Goal: Task Accomplishment & Management: Complete application form

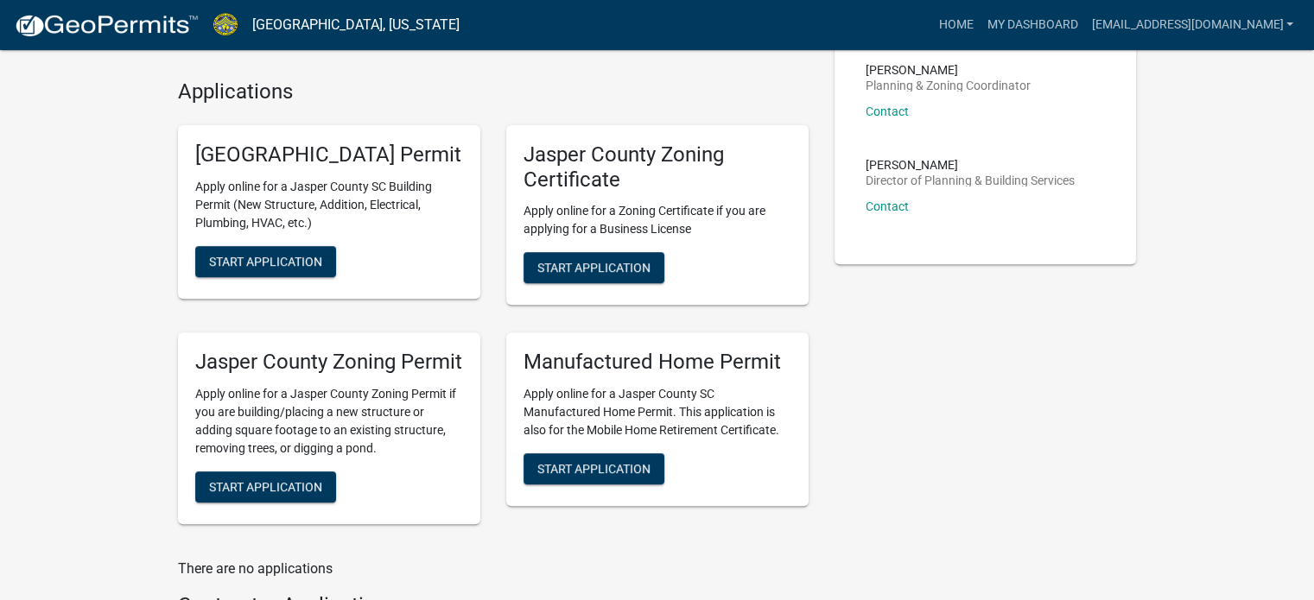
scroll to position [559, 0]
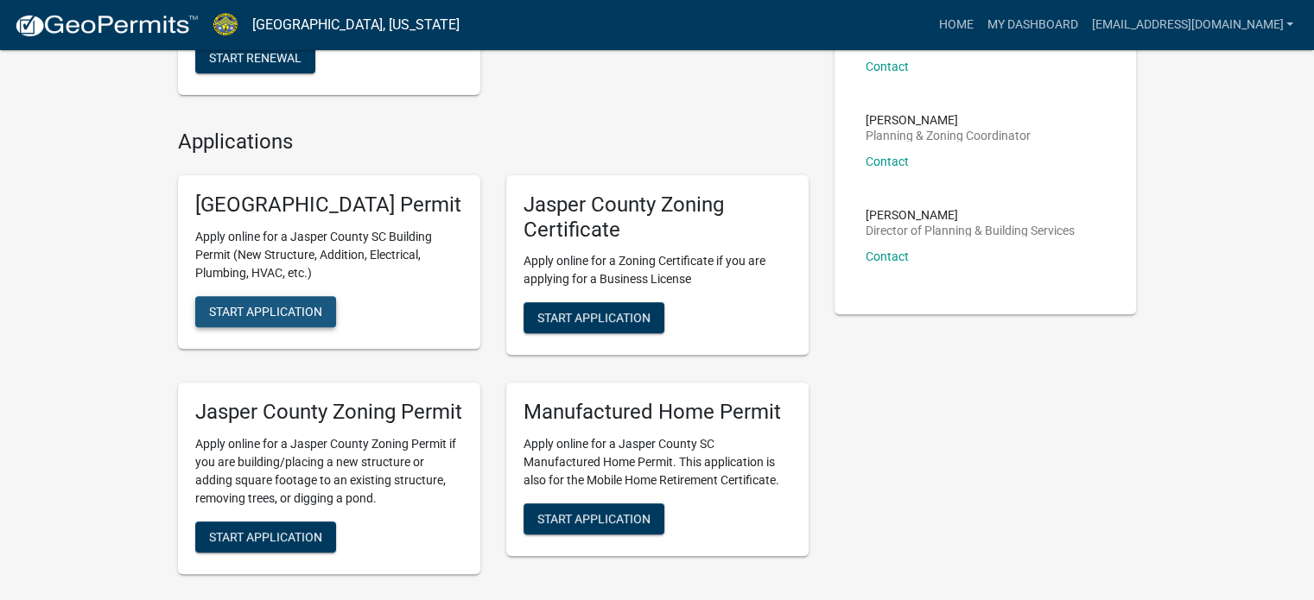
click at [255, 318] on span "Start Application" at bounding box center [265, 311] width 113 height 14
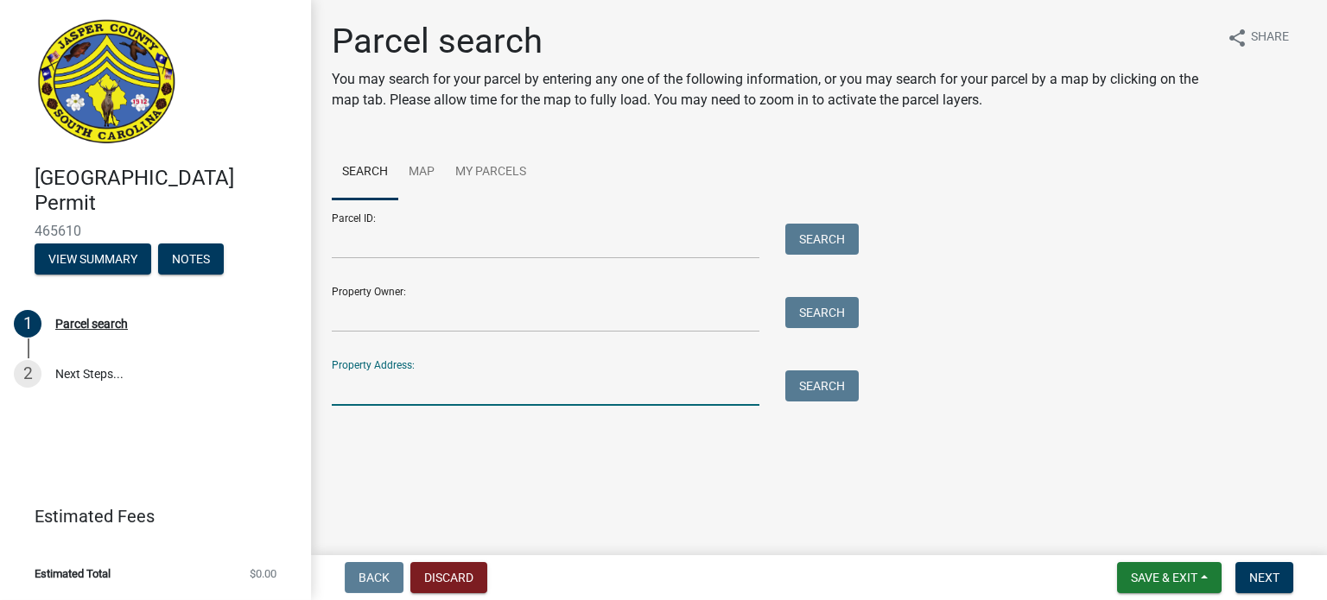
click at [432, 394] on input "Property Address:" at bounding box center [546, 388] width 428 height 35
paste input "96 [PERSON_NAME] Dr"
type input "96 [PERSON_NAME] Dr"
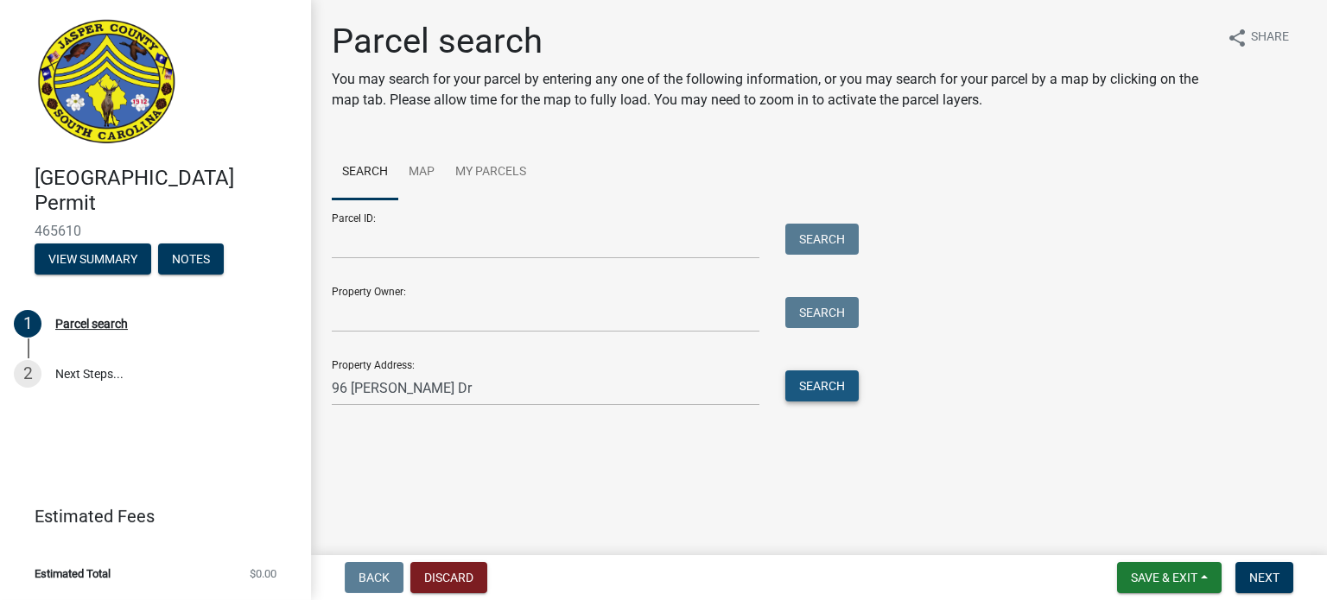
click at [841, 385] on button "Search" at bounding box center [821, 386] width 73 height 31
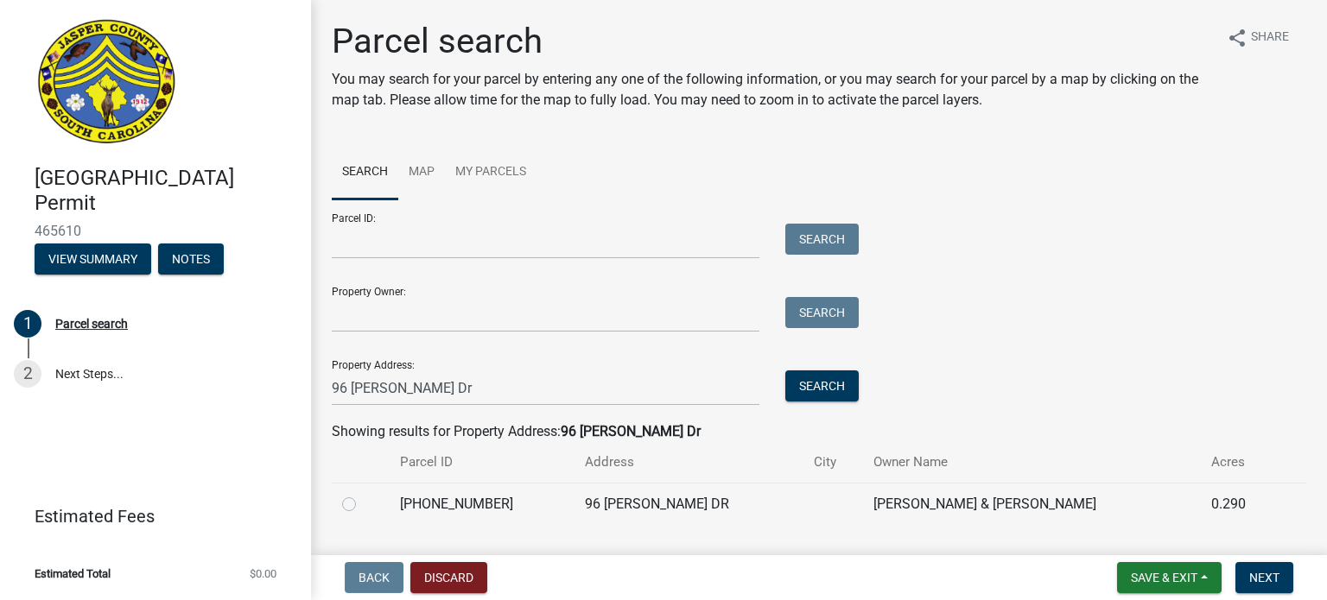
click at [363, 494] on label at bounding box center [363, 494] width 0 height 0
click at [363, 505] on input "radio" at bounding box center [368, 499] width 11 height 11
radio input "true"
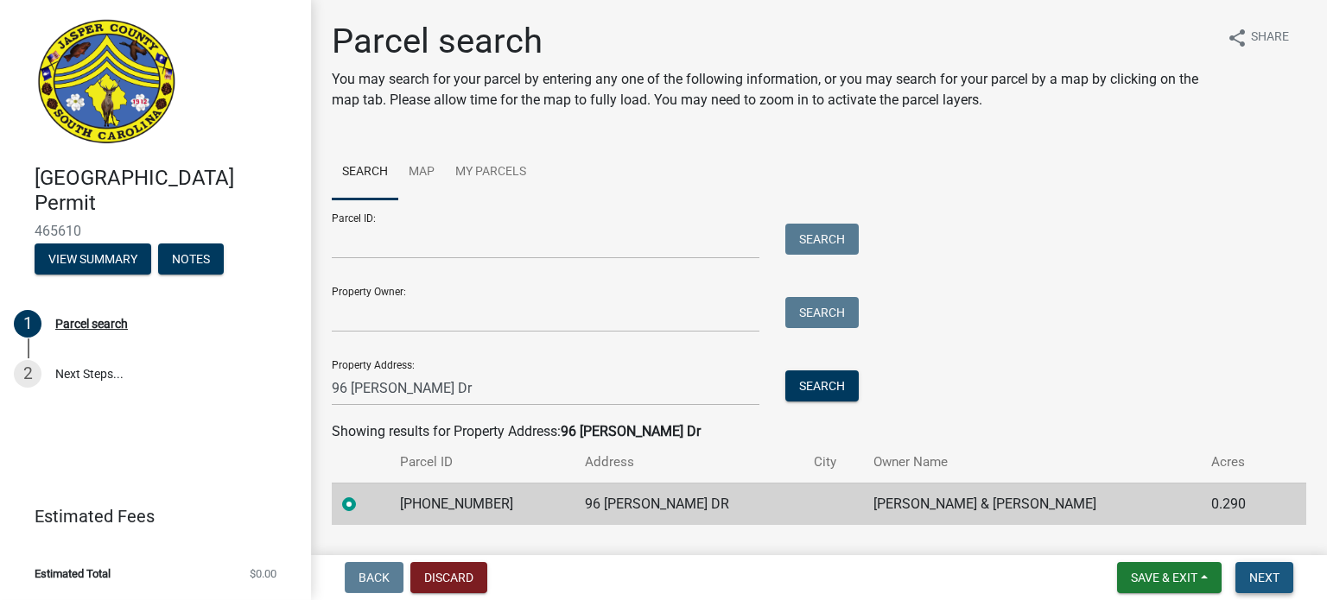
click at [1267, 575] on span "Next" at bounding box center [1264, 578] width 30 height 14
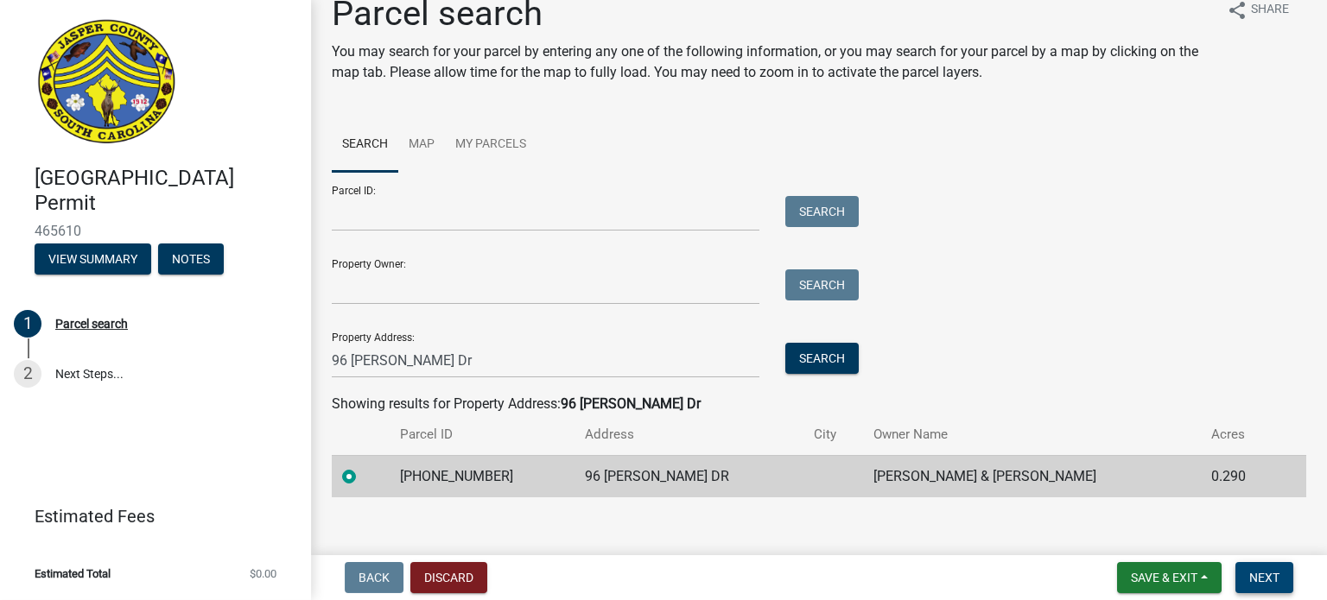
scroll to position [43, 0]
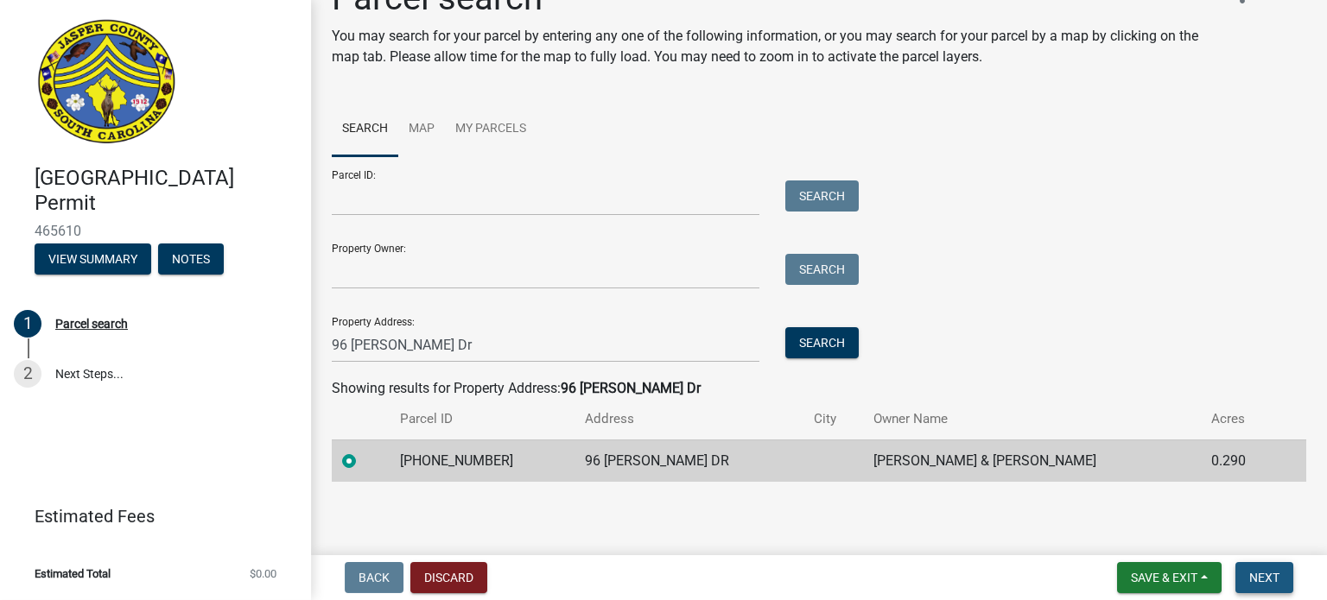
click at [1265, 578] on span "Next" at bounding box center [1264, 578] width 30 height 14
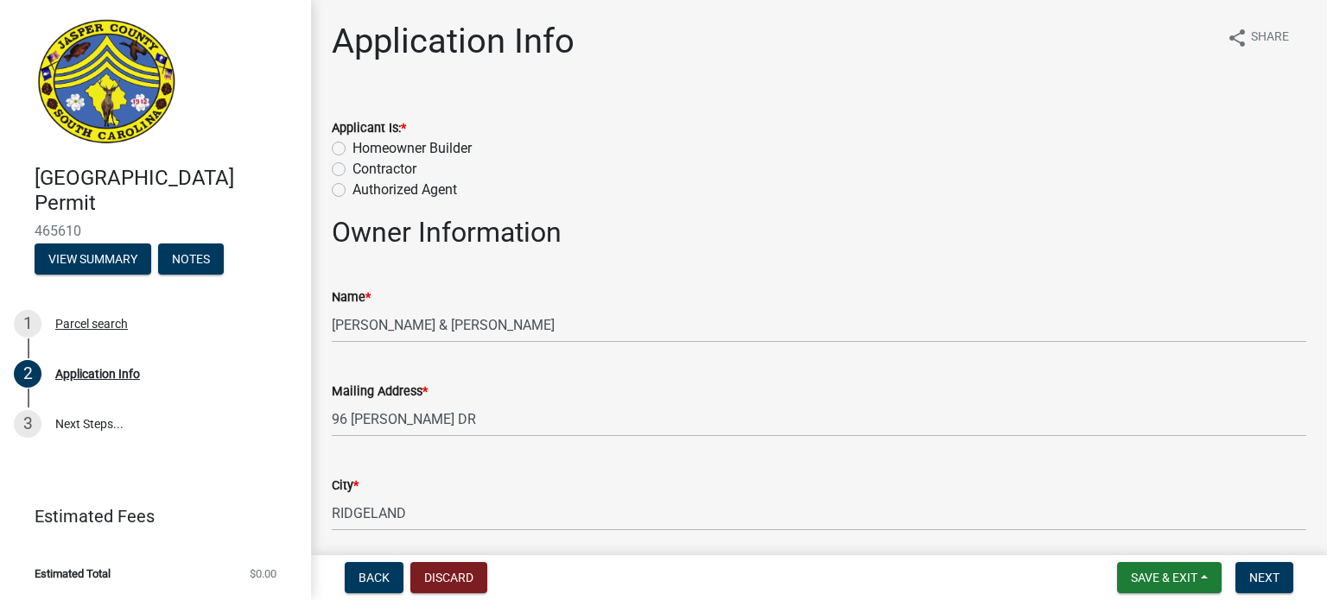
click at [352, 168] on label "Contractor" at bounding box center [384, 169] width 64 height 21
click at [352, 168] on input "Contractor" at bounding box center [357, 164] width 11 height 11
radio input "true"
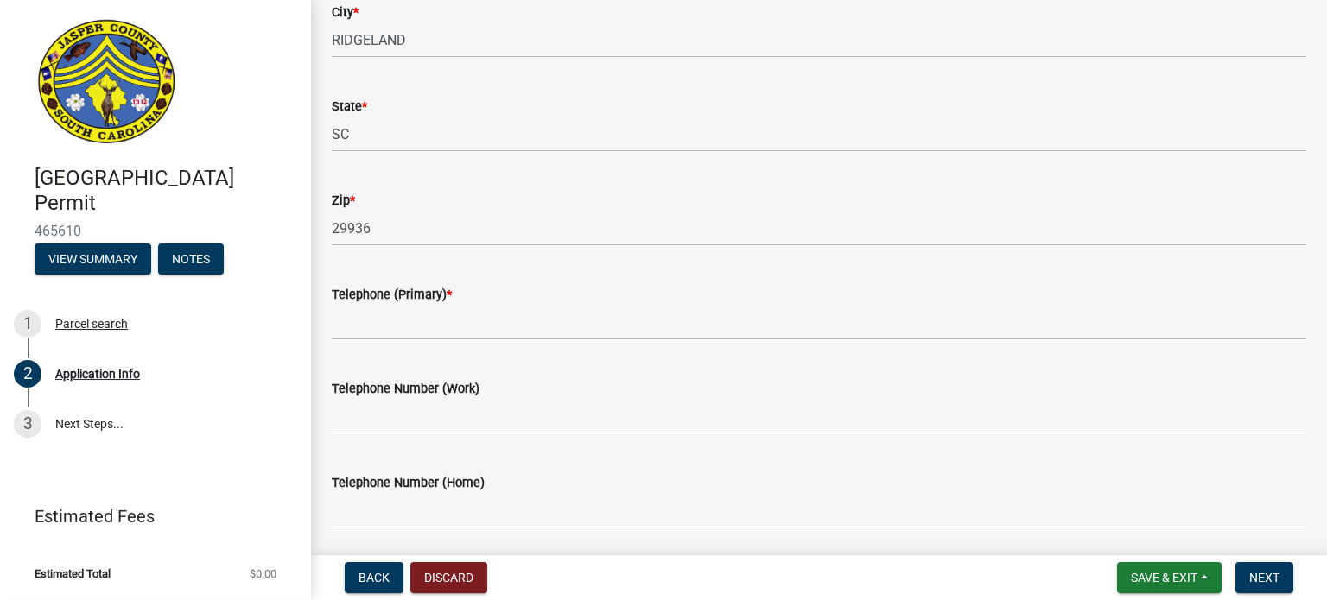
scroll to position [518, 0]
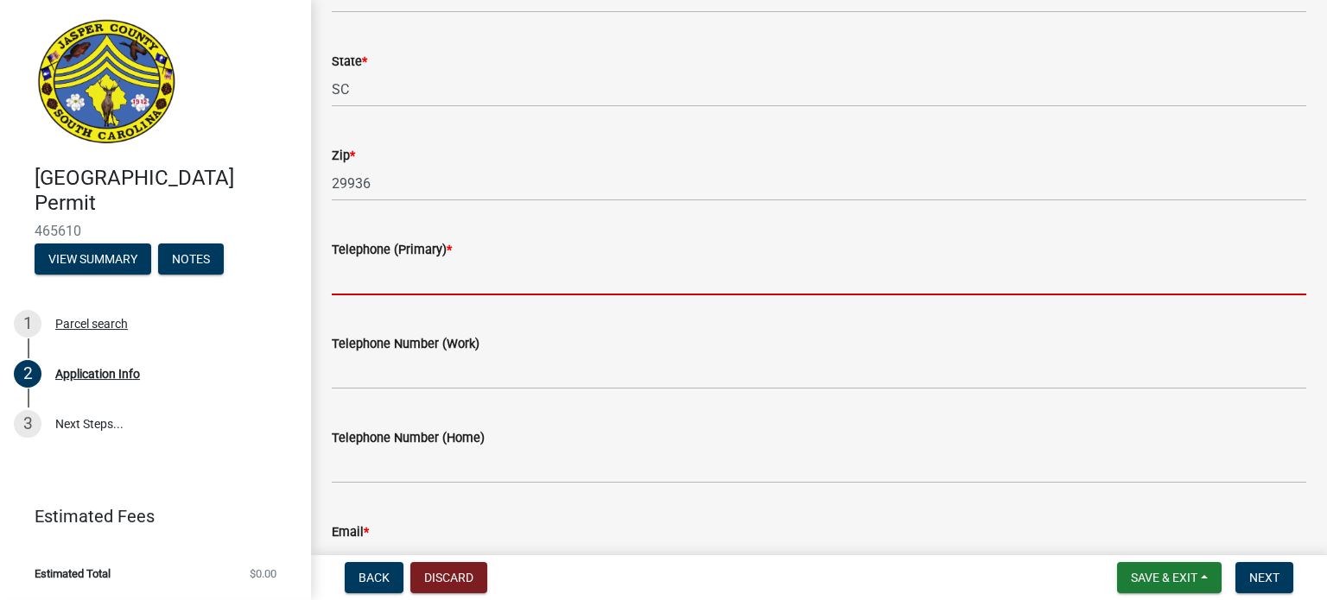
click at [398, 275] on input "Telephone (Primary) *" at bounding box center [819, 277] width 974 height 35
paste input "[PHONE_NUMBER]"
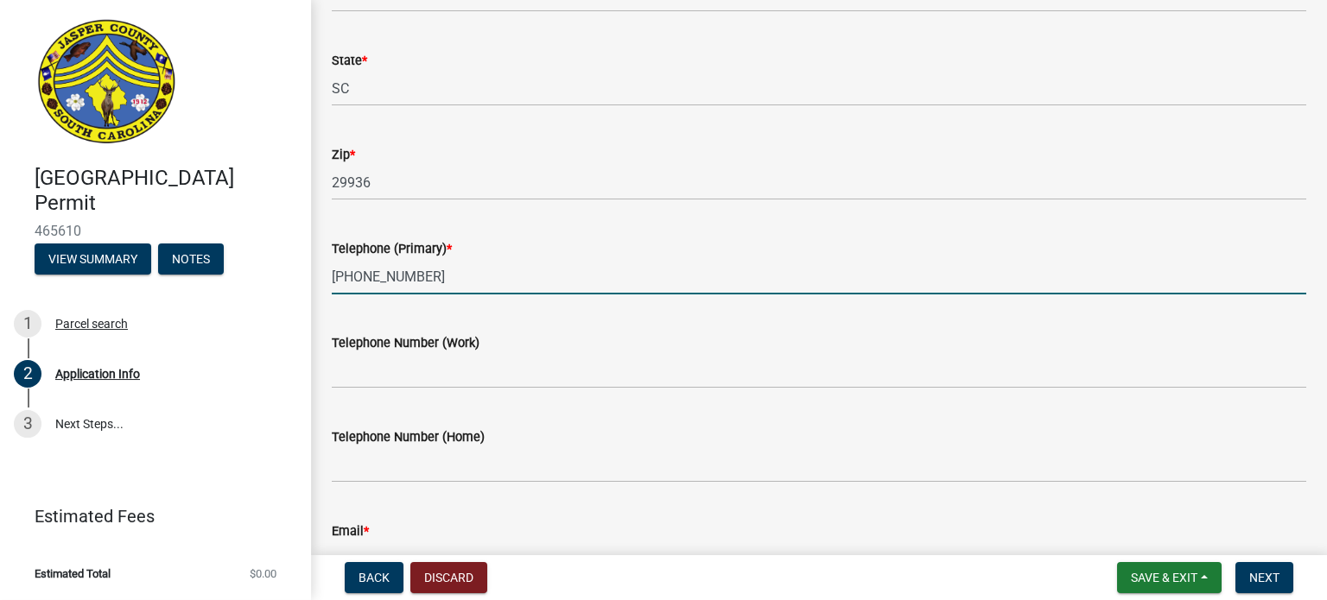
scroll to position [691, 0]
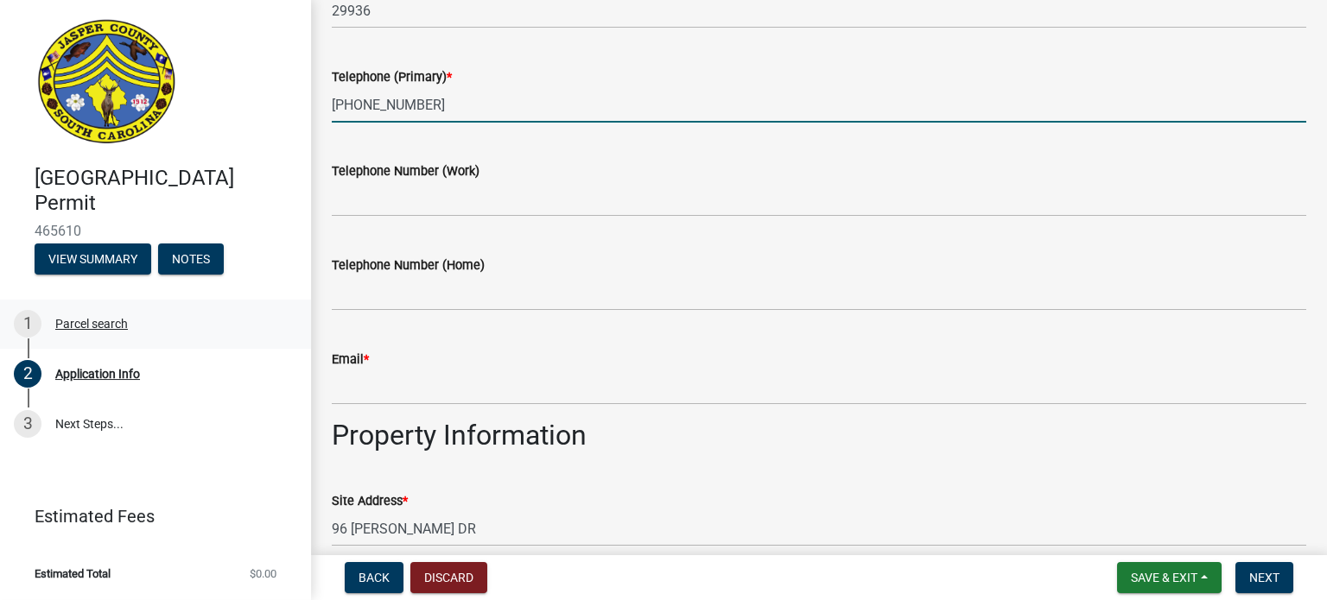
type input "[PHONE_NUMBER]"
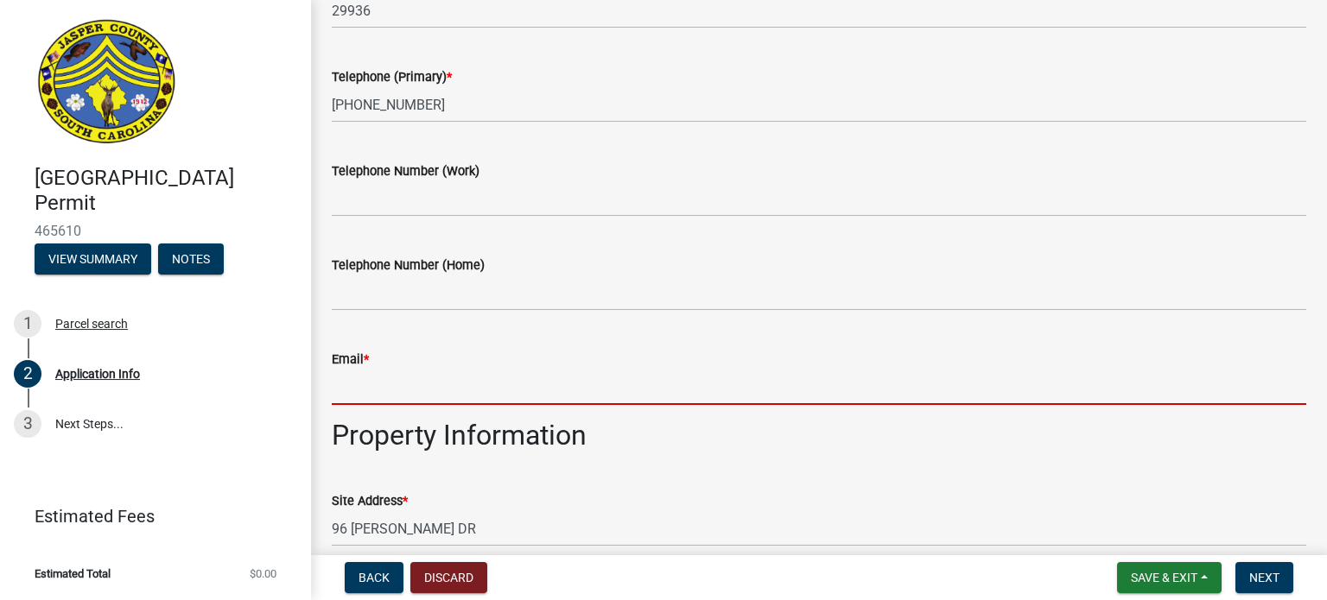
click at [433, 390] on input "Email *" at bounding box center [819, 387] width 974 height 35
paste input "36 [DOMAIN_NAME][EMAIL_ADDRESS][DOMAIN_NAME]"
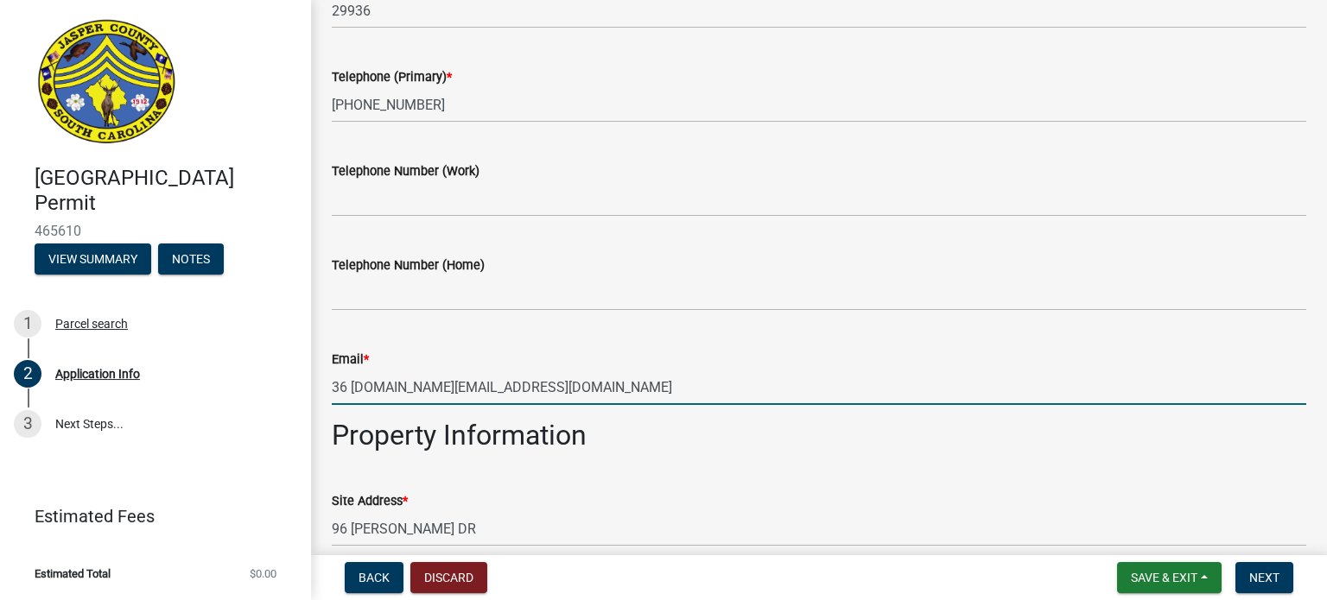
click at [349, 391] on input "36 [DOMAIN_NAME][EMAIL_ADDRESS][DOMAIN_NAME]" at bounding box center [819, 387] width 974 height 35
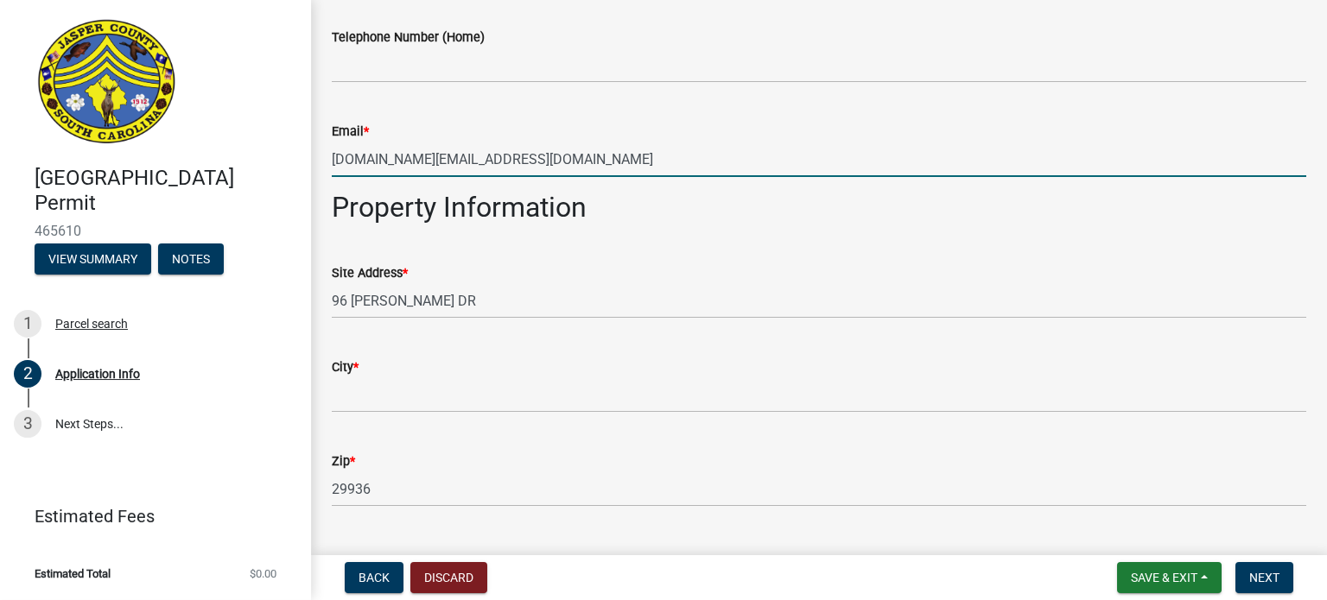
scroll to position [950, 0]
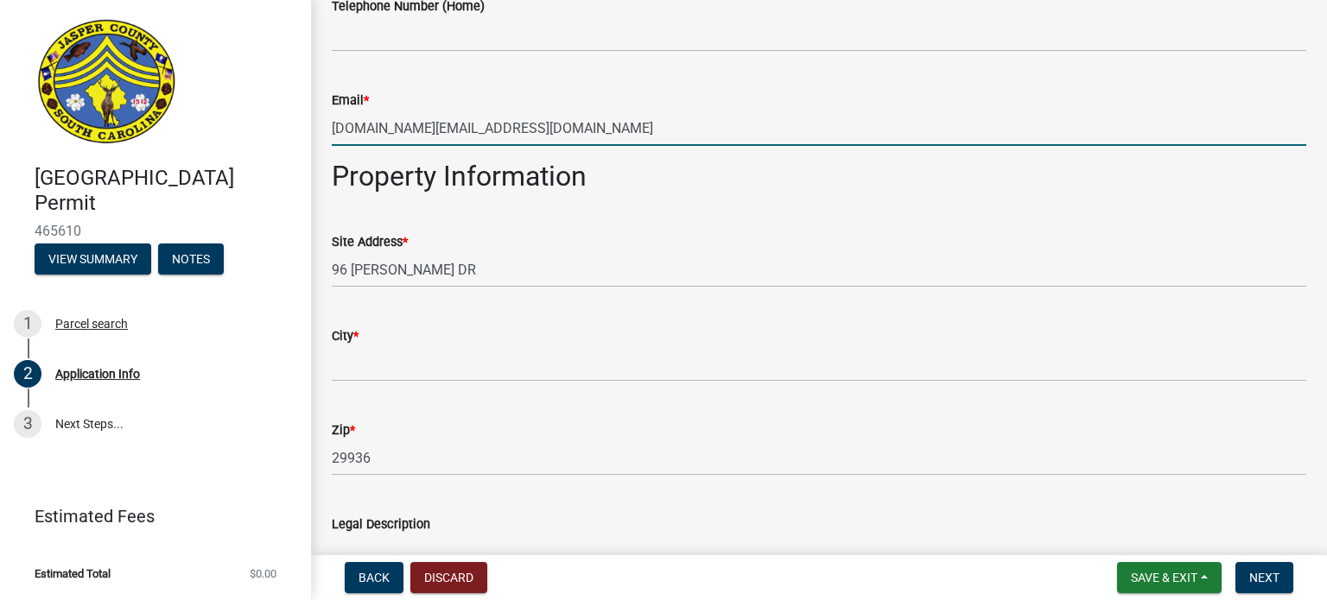
type input "[DOMAIN_NAME][EMAIL_ADDRESS][DOMAIN_NAME]"
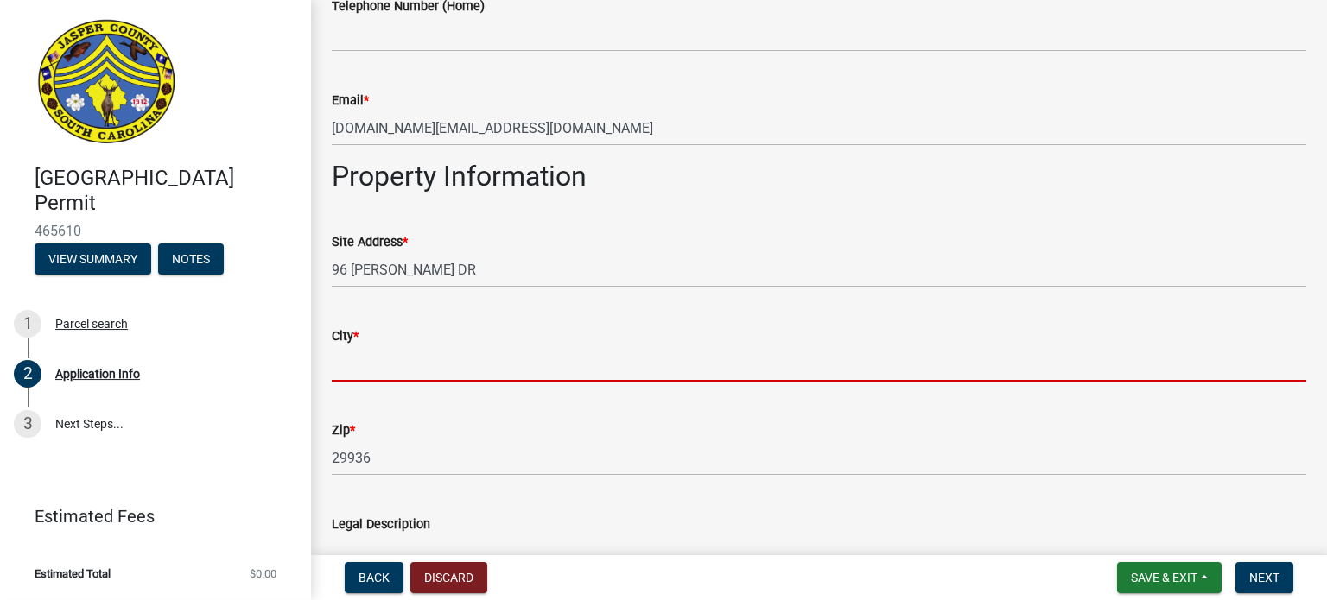
click at [375, 360] on input "City *" at bounding box center [819, 363] width 974 height 35
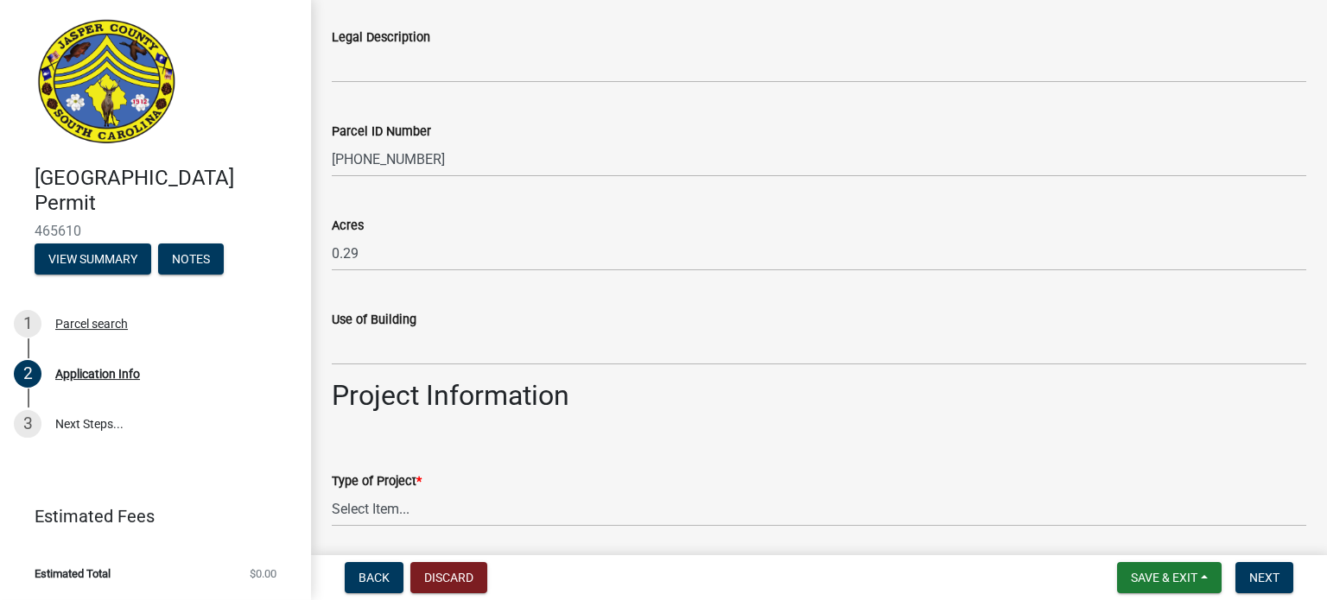
scroll to position [1469, 0]
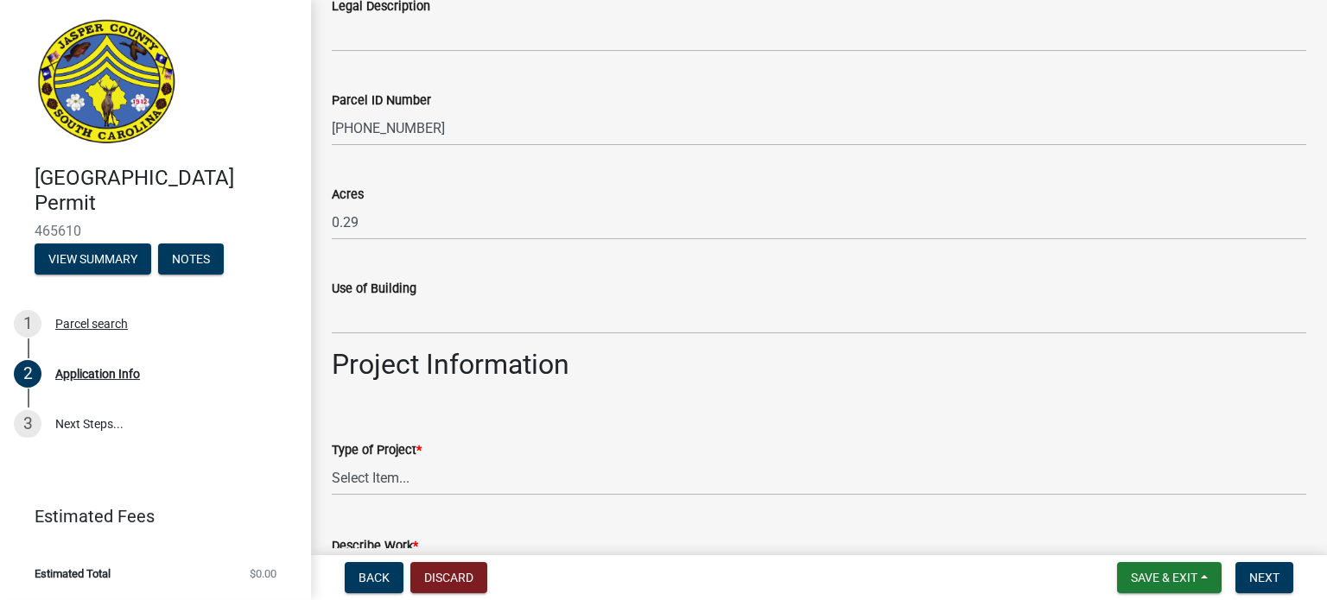
type input "Ridgeland"
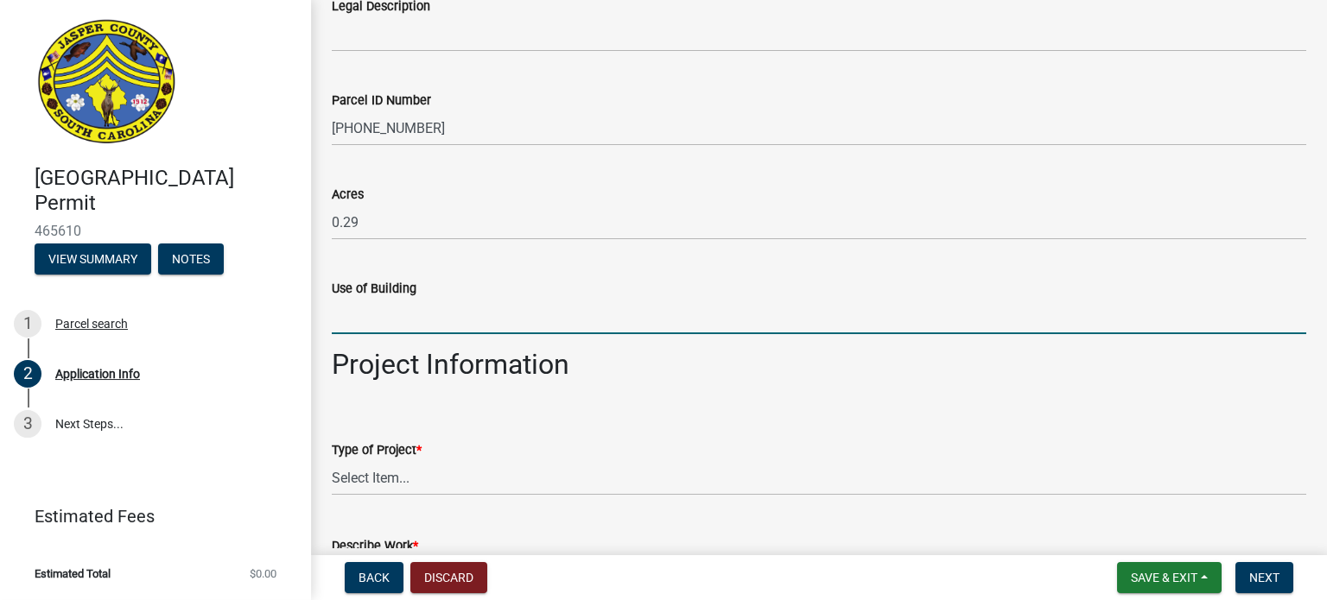
click at [389, 319] on input "Use of Building" at bounding box center [819, 316] width 974 height 35
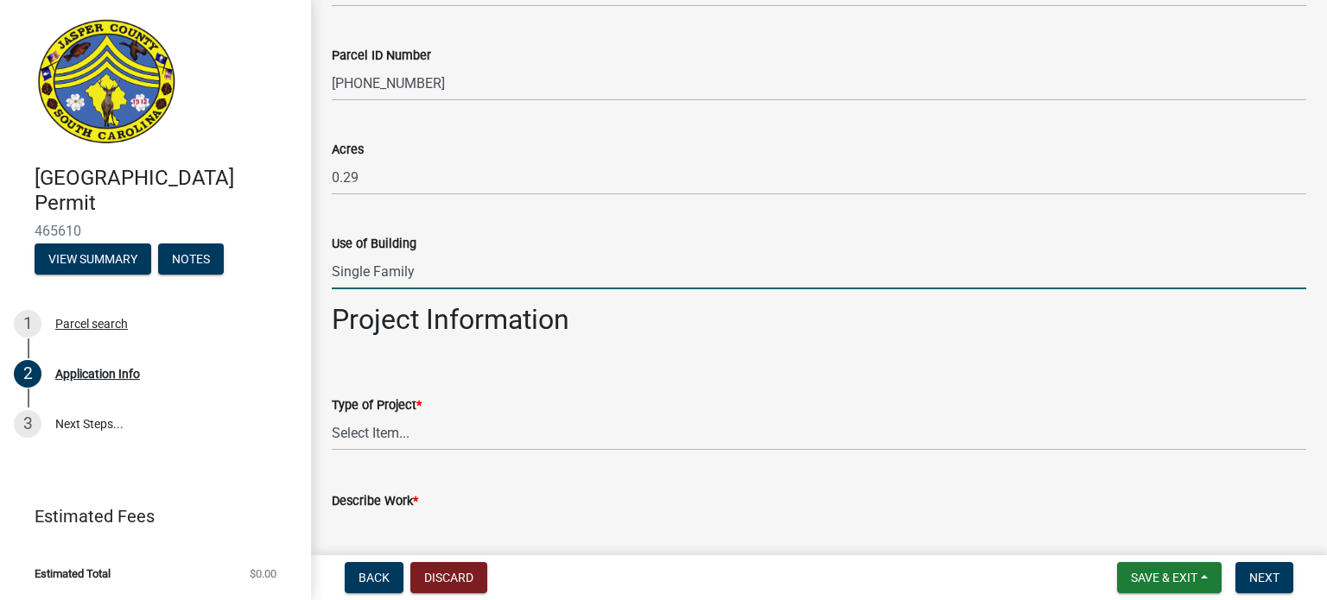
scroll to position [1555, 0]
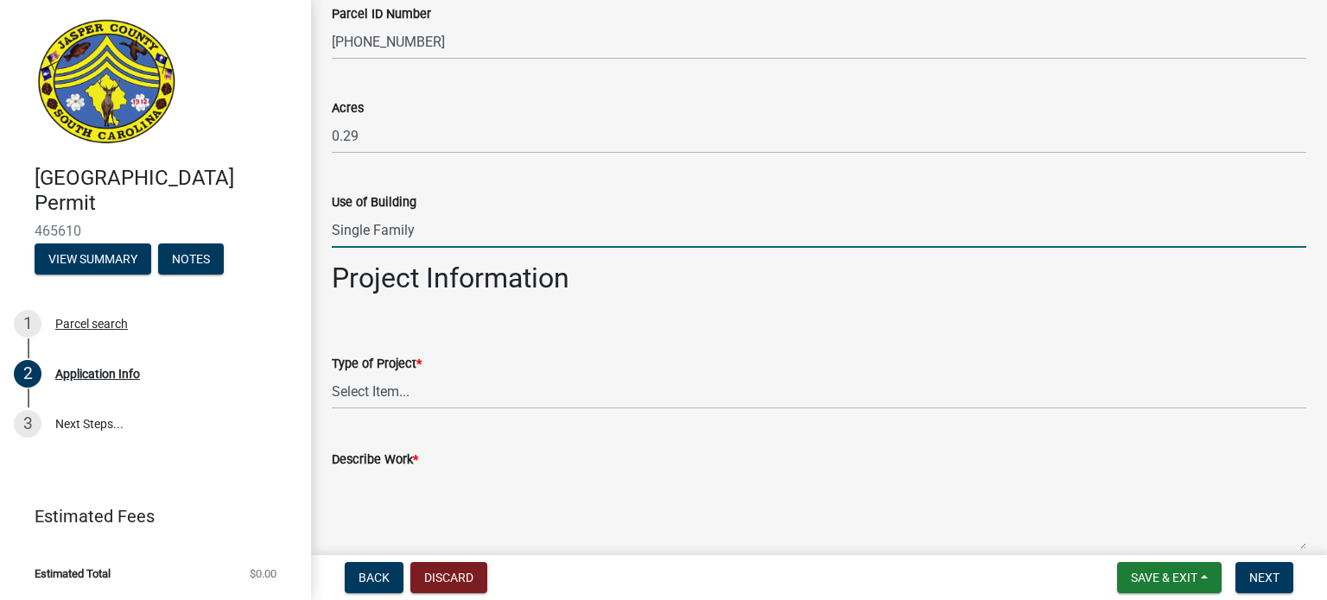
type input "Single Family"
click at [393, 393] on select "Select Item... Construction Trailer/Shipping Container Residential Demolition C…" at bounding box center [819, 391] width 974 height 35
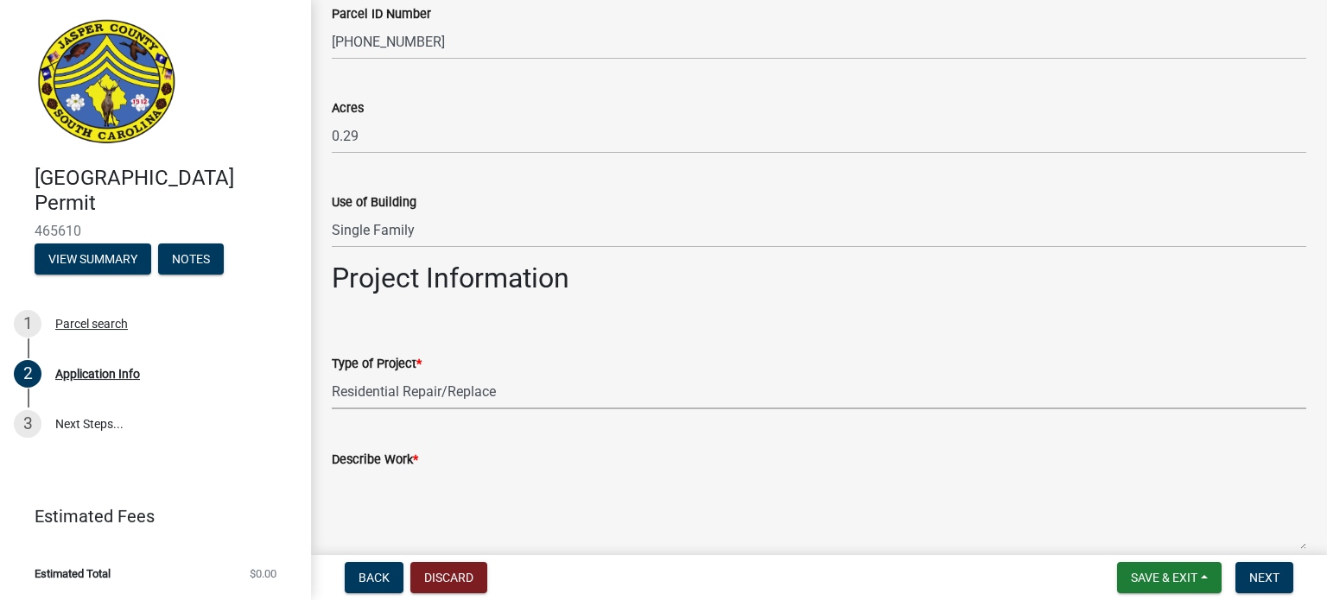
click at [332, 374] on select "Select Item... Construction Trailer/Shipping Container Residential Demolition C…" at bounding box center [819, 391] width 974 height 35
select select "6d5c1e33-a31a-4b32-8811-29a78b0cd51d"
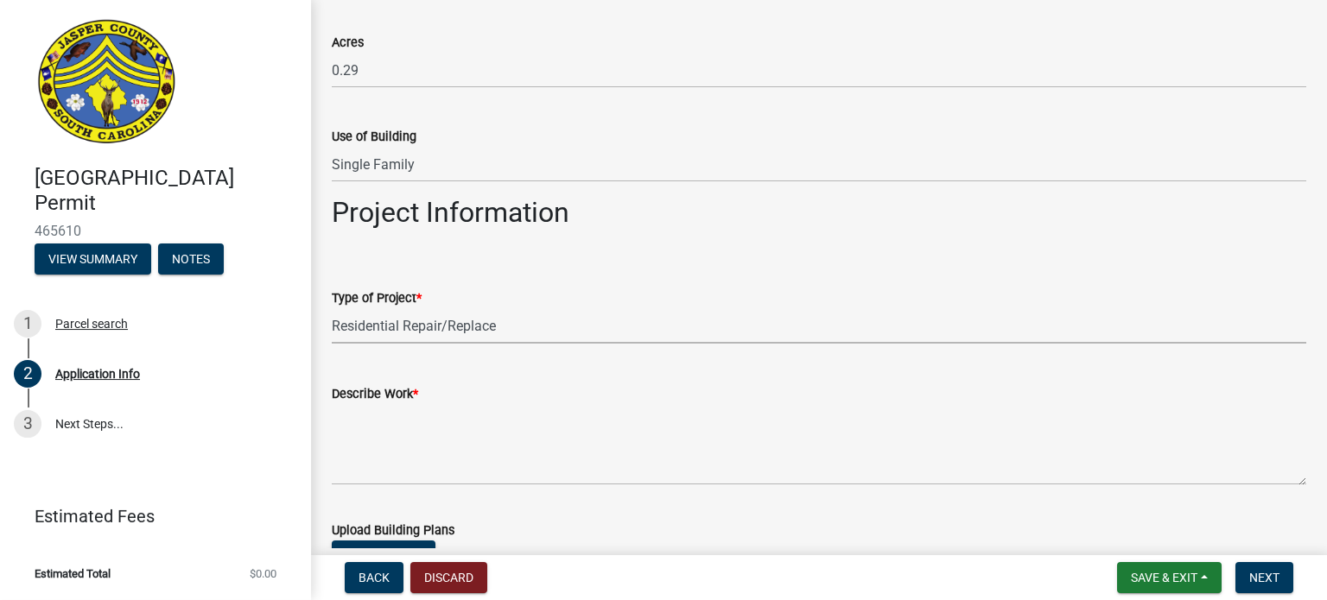
scroll to position [1728, 0]
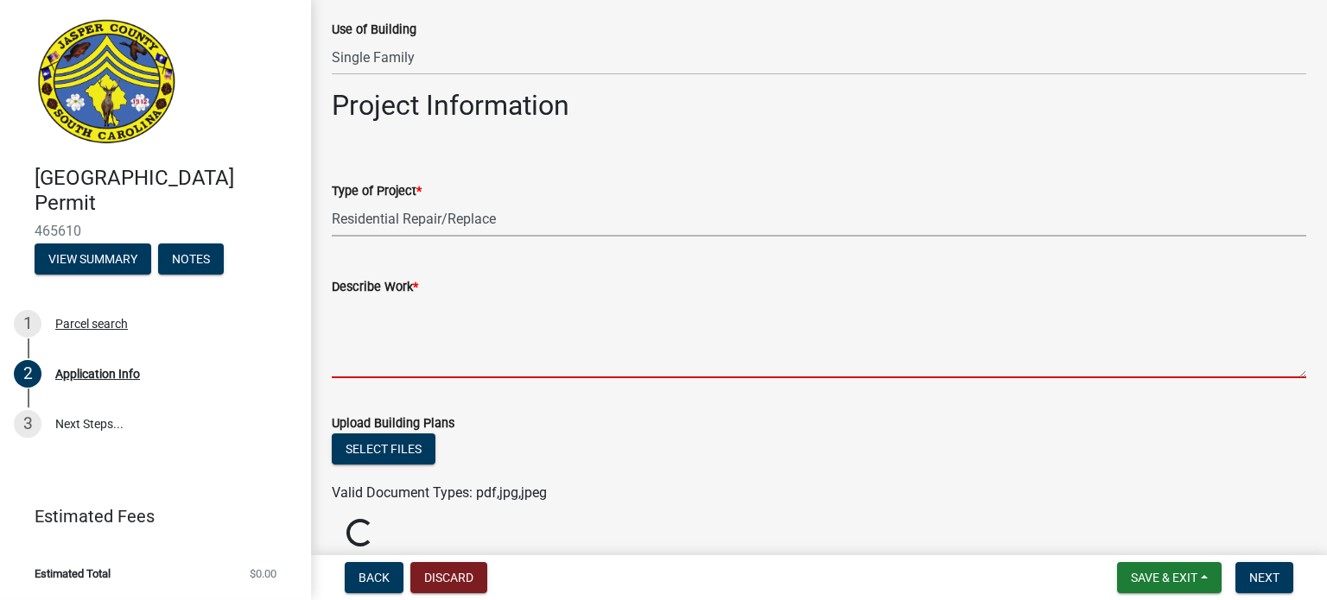
click at [367, 364] on textarea "Describe Work *" at bounding box center [819, 337] width 974 height 81
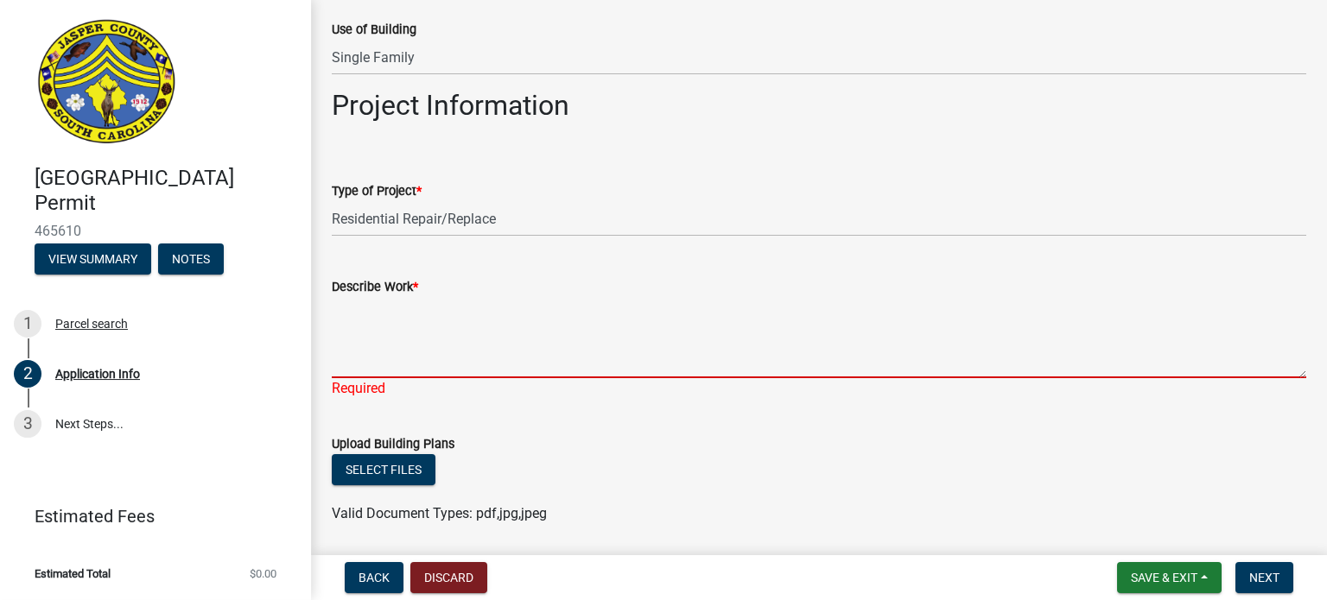
click at [384, 336] on textarea "Describe Work *" at bounding box center [819, 337] width 974 height 81
paste textarea "Remove and replace tub to shower. No structural changes or plumbing relocation."
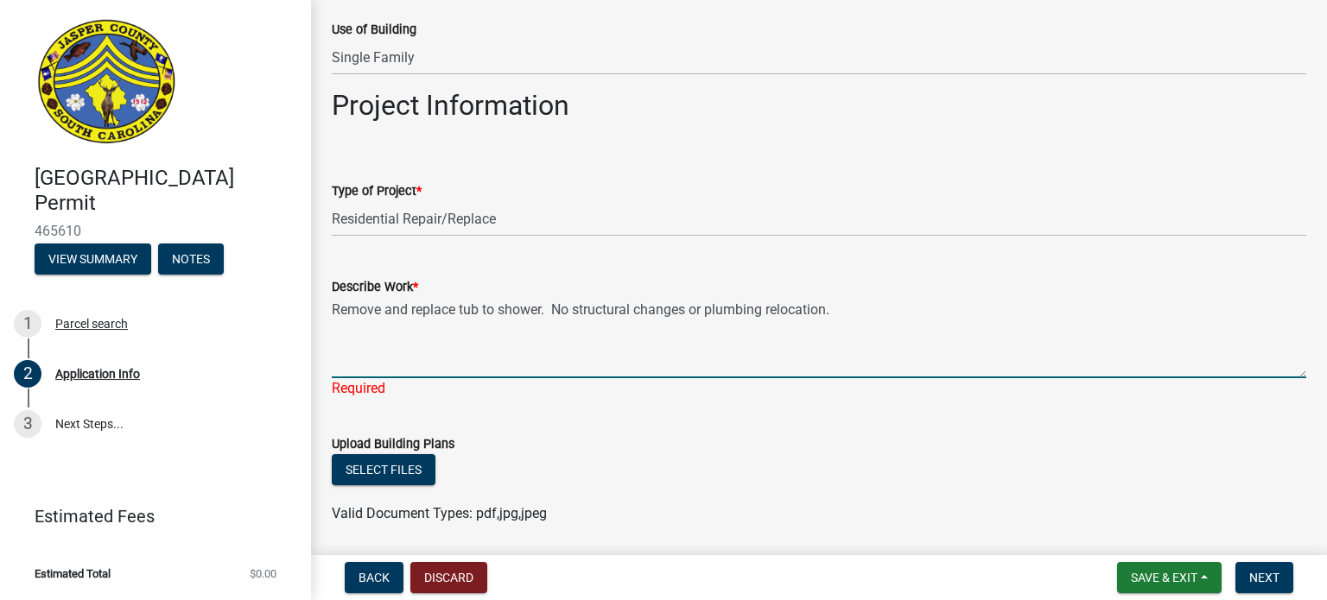
drag, startPoint x: 543, startPoint y: 309, endPoint x: 539, endPoint y: 331, distance: 22.0
click at [543, 312] on textarea "Remove and replace tub to shower. No structural changes or plumbing relocation." at bounding box center [819, 337] width 974 height 81
type textarea "Remove and replace tub to tub. No structural changes or plumbing relocation."
click at [664, 413] on form "Upload Building Plans Select files Valid Document Types: pdf,jpg,jpeg" at bounding box center [819, 468] width 974 height 111
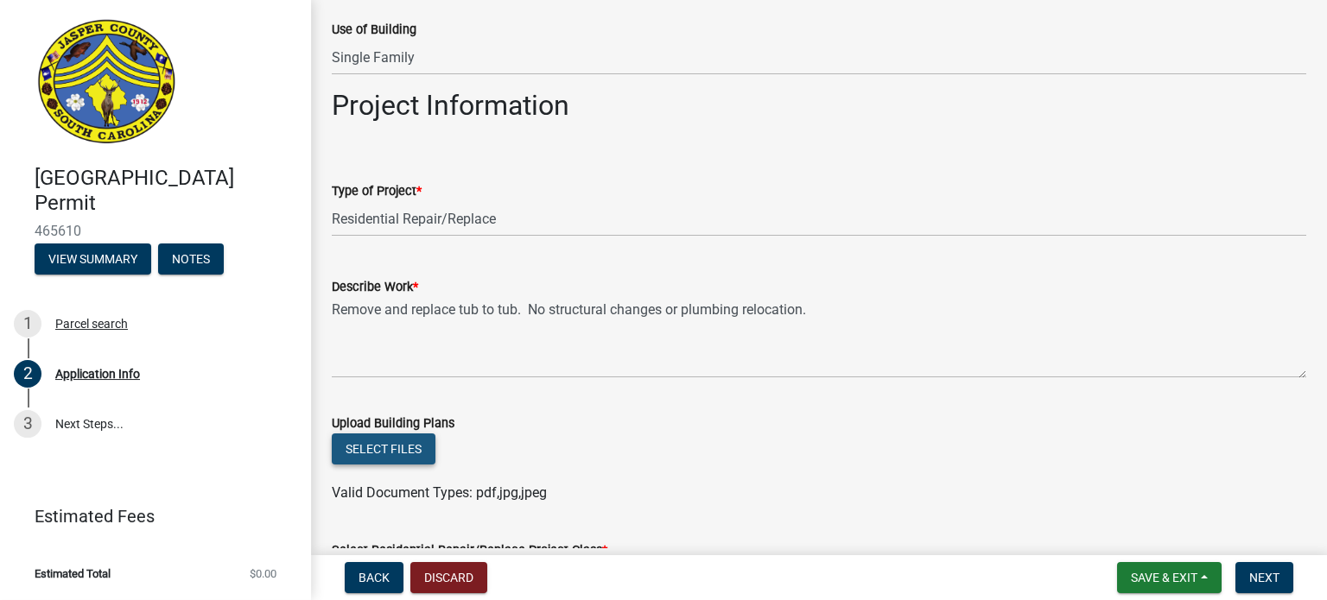
click at [399, 452] on button "Select files" at bounding box center [384, 449] width 104 height 31
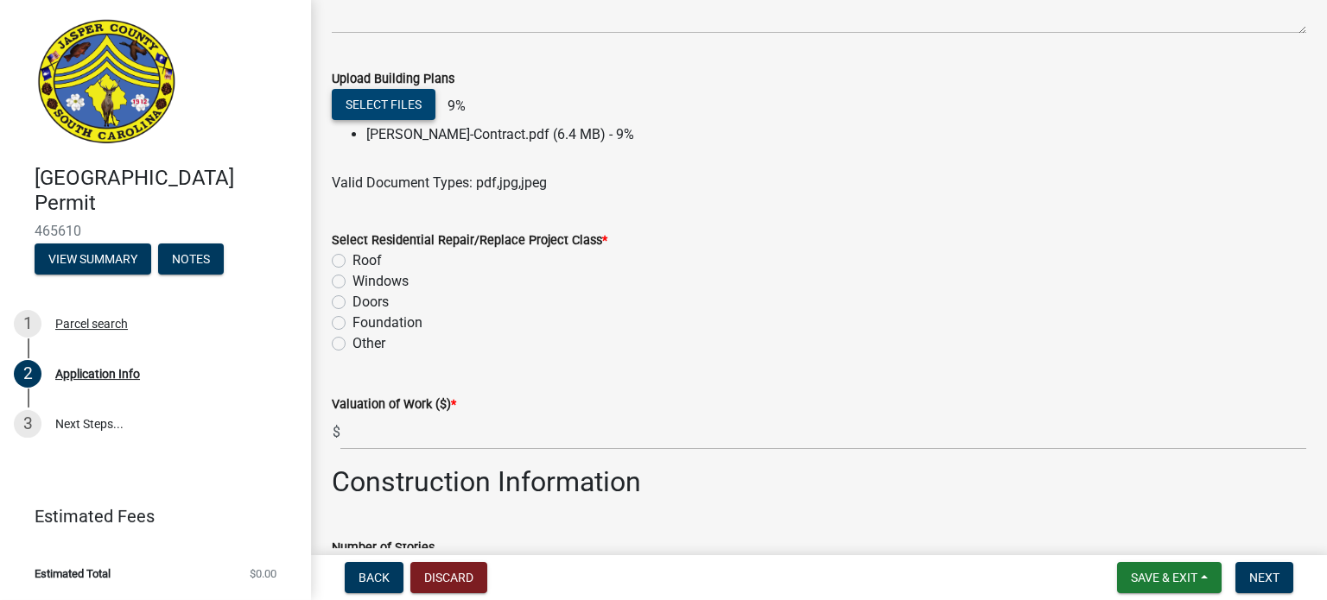
scroll to position [2073, 0]
click at [352, 342] on label "Other" at bounding box center [368, 343] width 33 height 21
click at [352, 342] on input "Other" at bounding box center [357, 338] width 11 height 11
radio input "true"
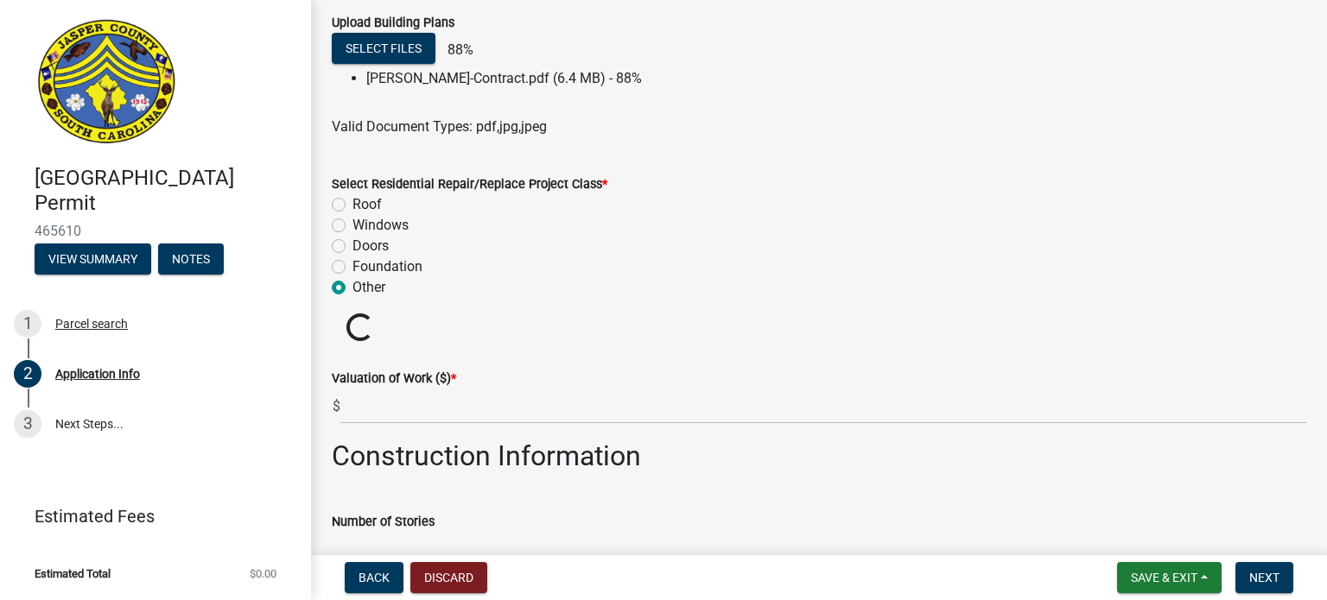
scroll to position [2160, 0]
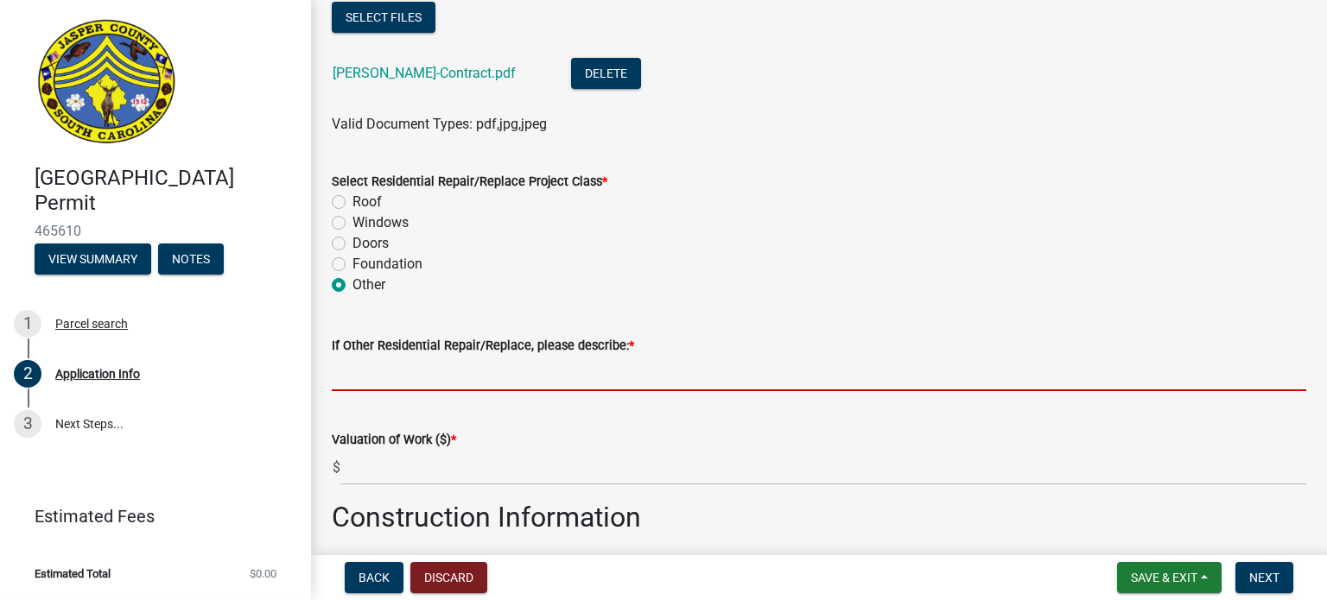
click at [362, 379] on input "If Other Residential Repair/Replace, please describe: *" at bounding box center [819, 373] width 974 height 35
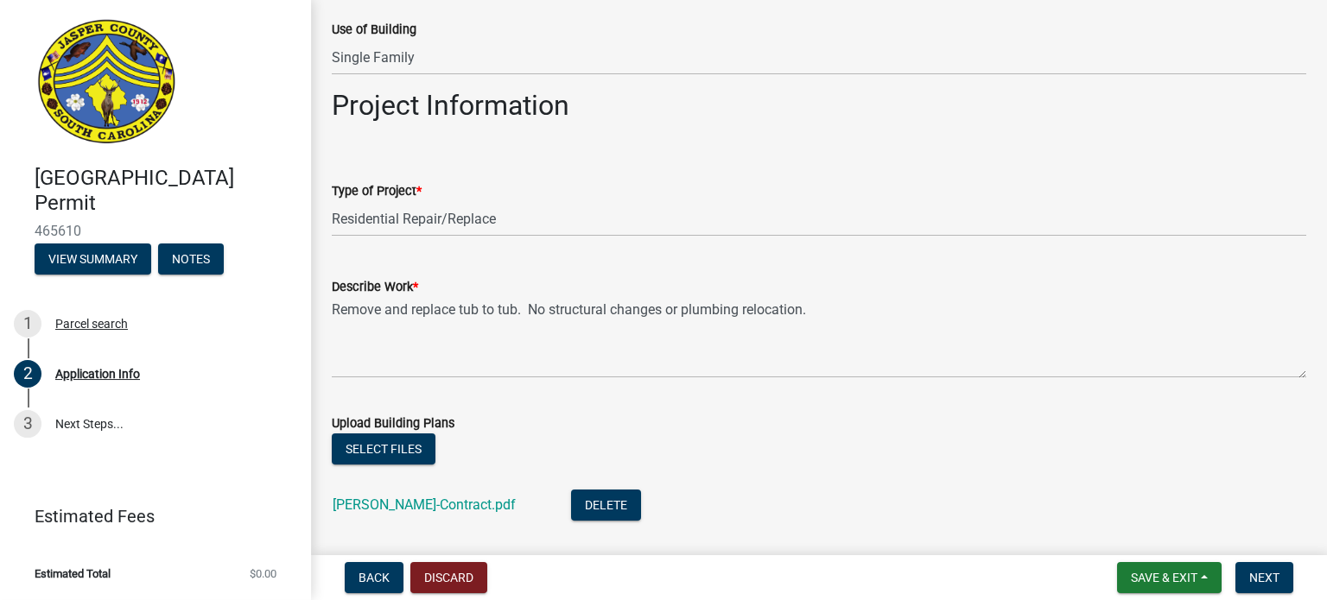
scroll to position [1814, 0]
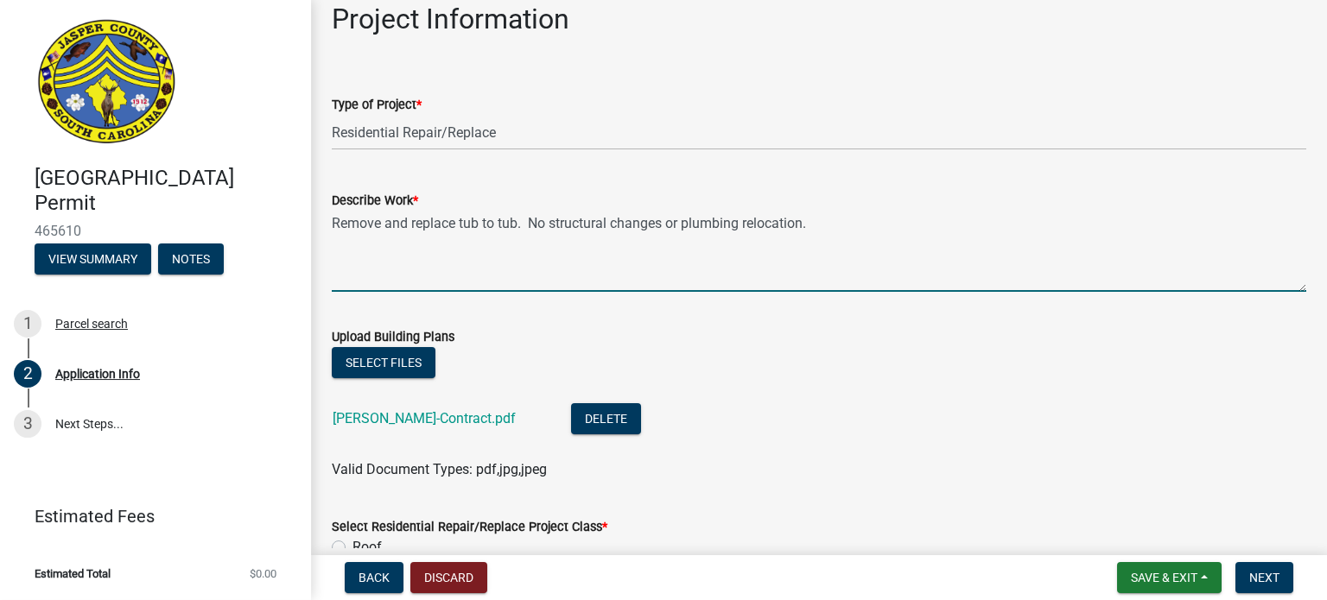
drag, startPoint x: 812, startPoint y: 220, endPoint x: 325, endPoint y: 219, distance: 487.2
click at [325, 219] on div "Describe Work * Remove and replace tub to tub. No structural changes or plumbin…" at bounding box center [819, 229] width 1000 height 126
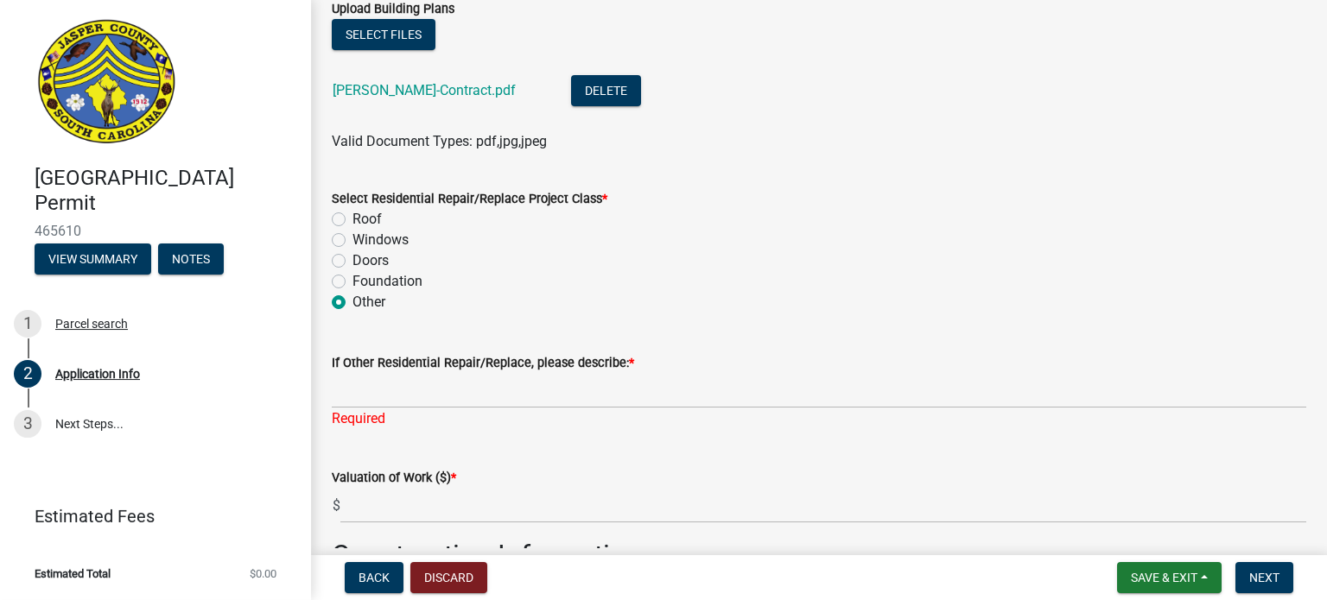
scroll to position [2246, 0]
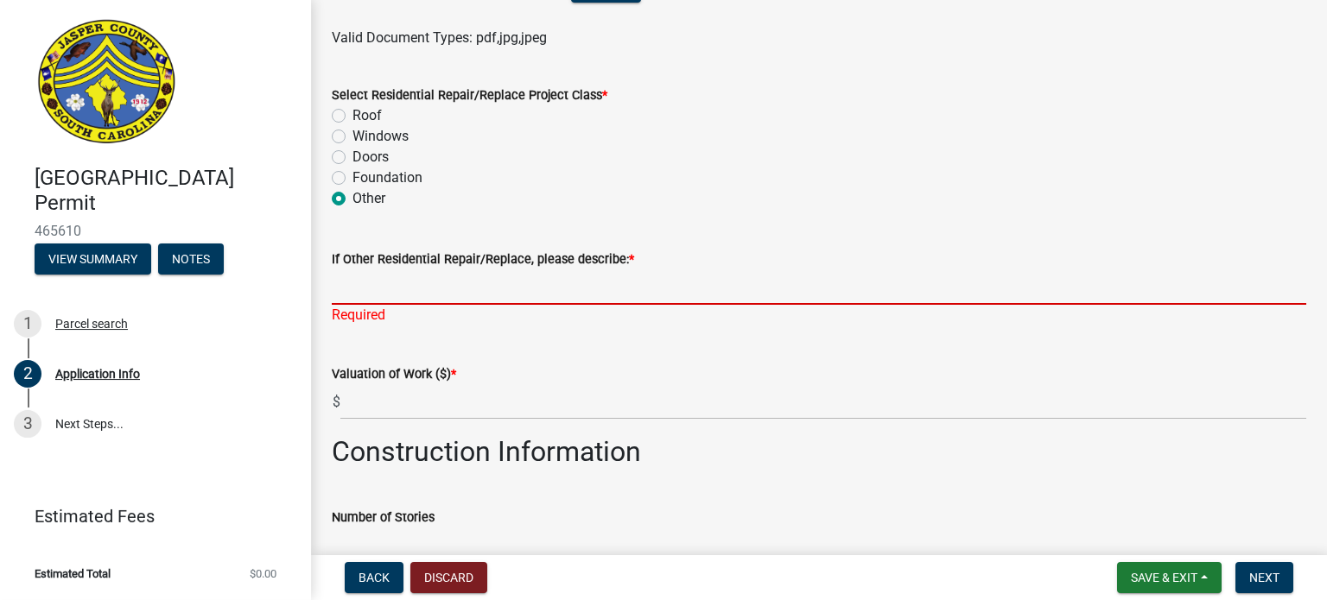
click at [384, 298] on input "If Other Residential Repair/Replace, please describe: *" at bounding box center [819, 287] width 974 height 35
paste input "Remove and replace tub to tub. No structural changes or plumbing relocation."
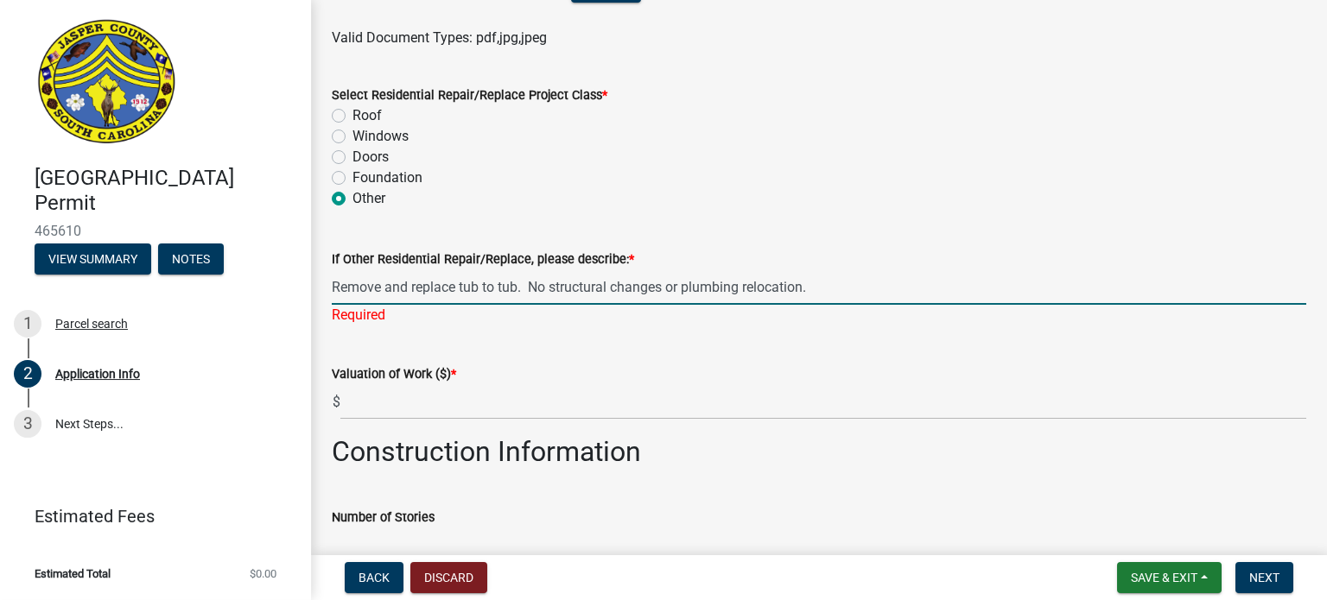
scroll to position [2332, 0]
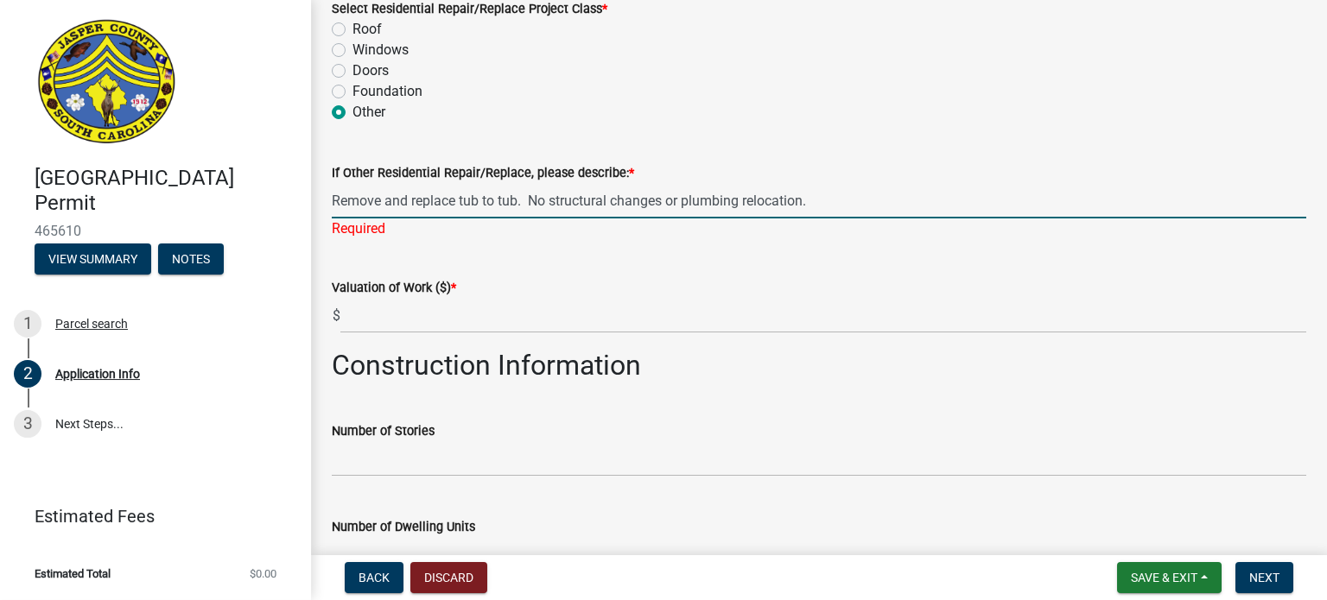
type input "Remove and replace tub to tub. No structural changes or plumbing relocation."
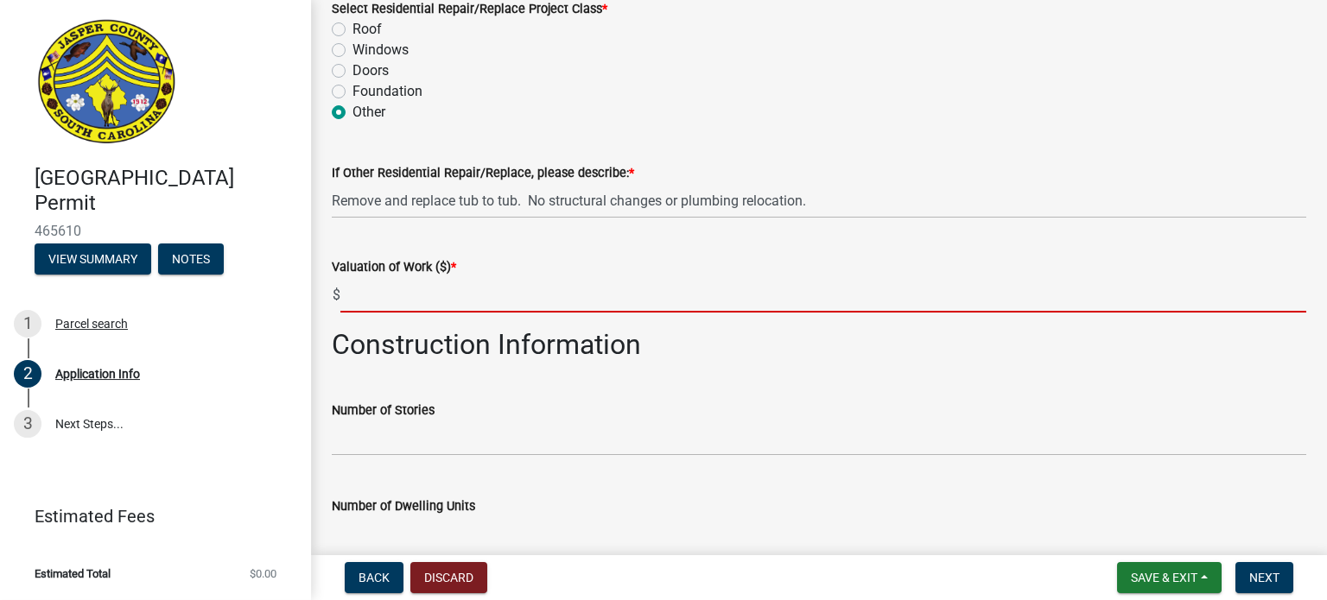
click at [372, 314] on wm-data-entity-input "Valuation of Work ($) * $" at bounding box center [819, 280] width 974 height 96
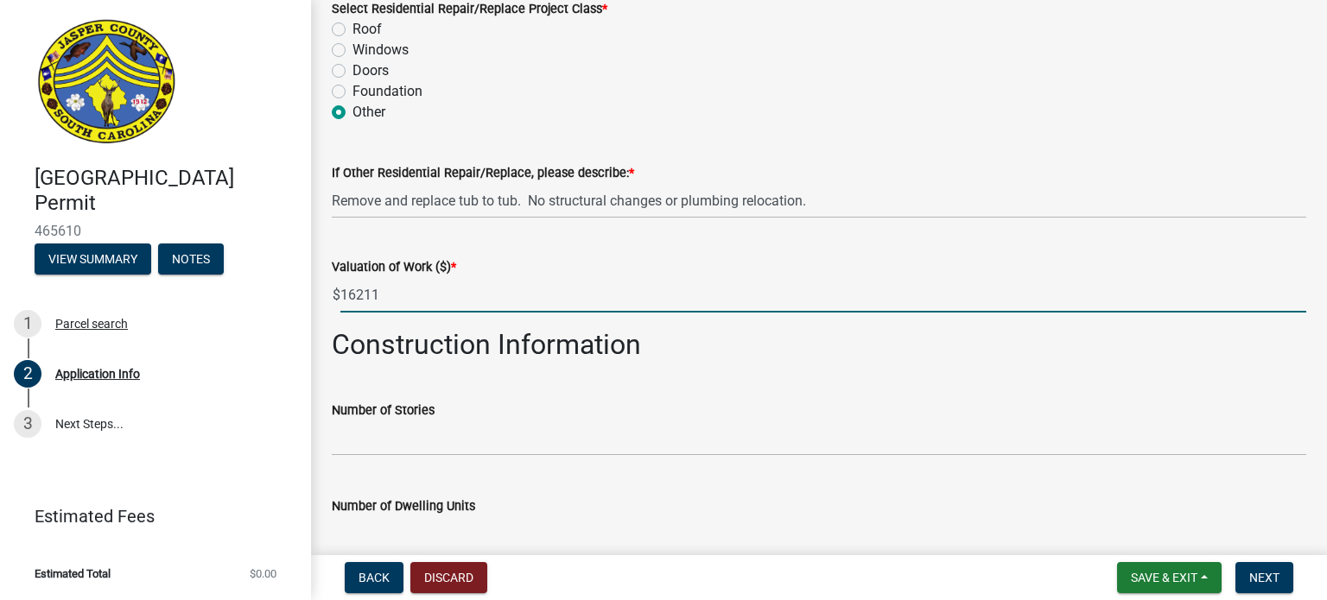
type input "16211"
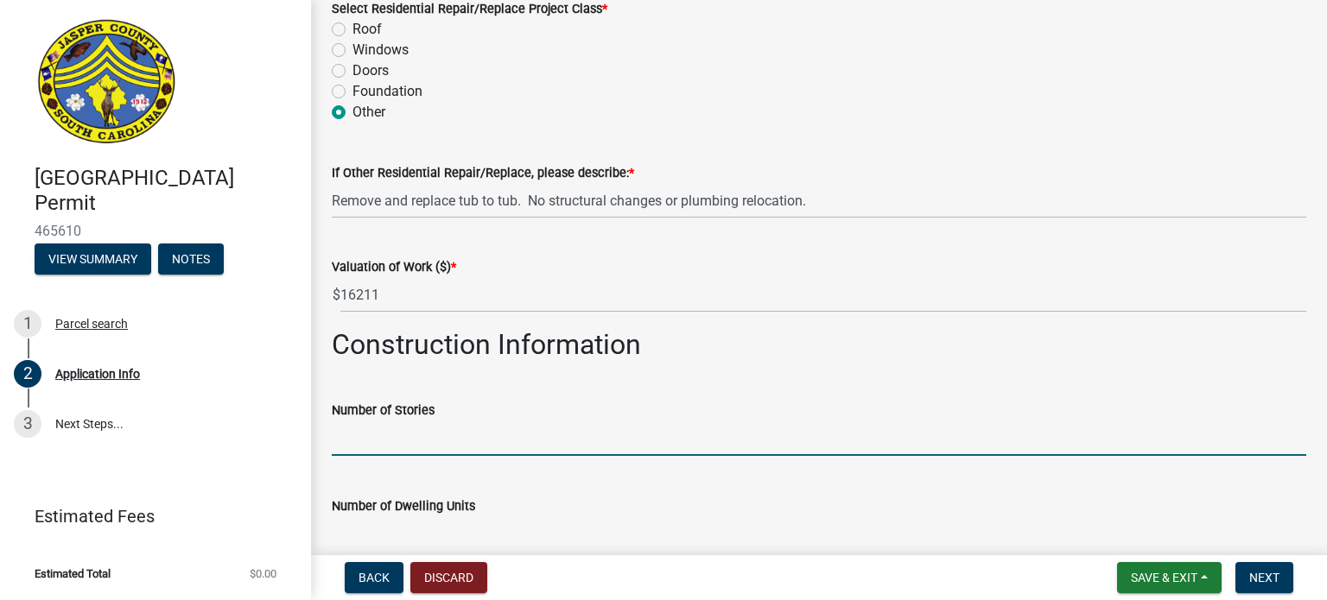
click at [401, 449] on input "text" at bounding box center [819, 438] width 974 height 35
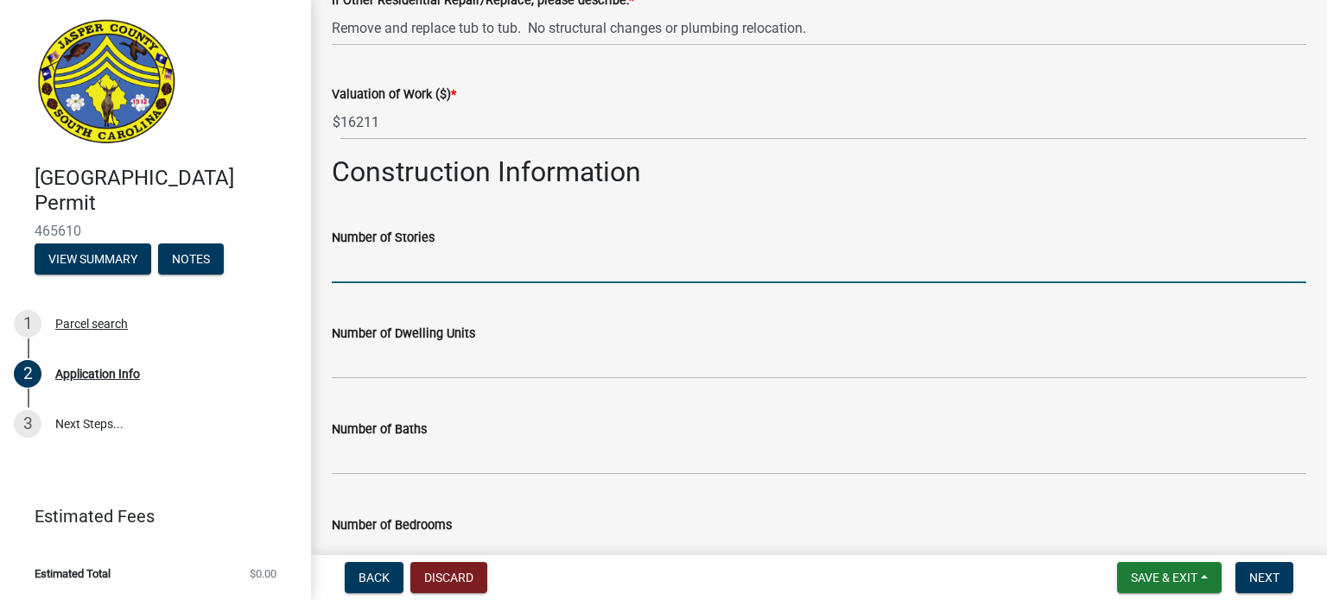
scroll to position [2592, 0]
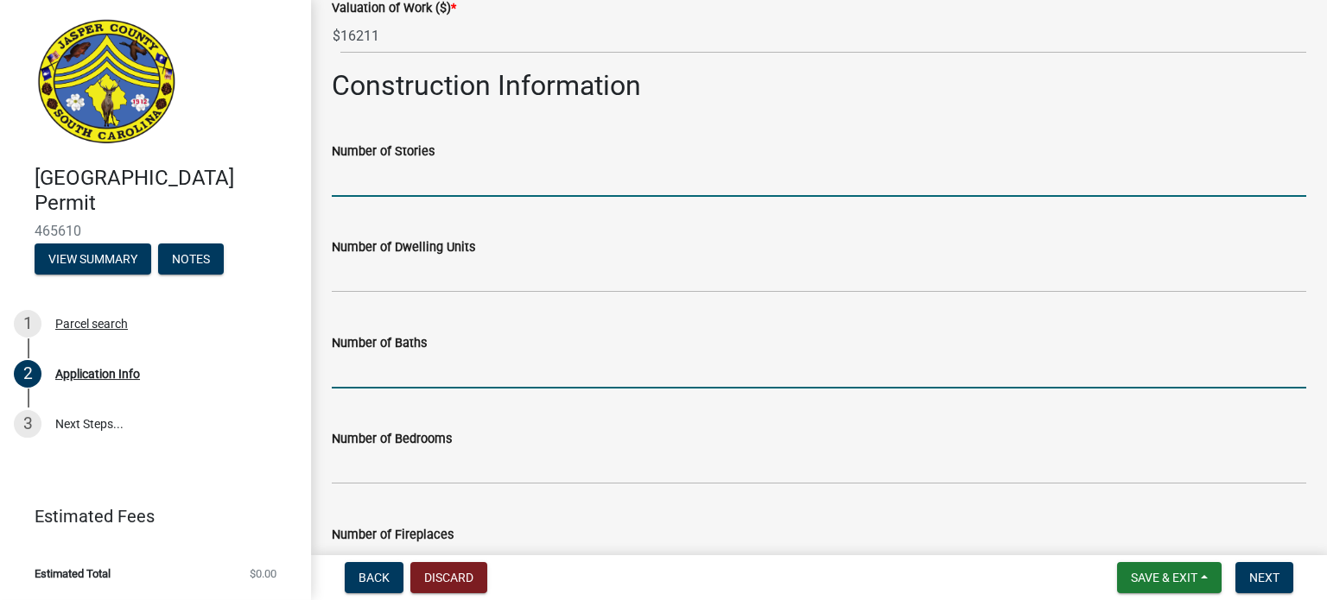
click at [384, 379] on input "text" at bounding box center [819, 370] width 974 height 35
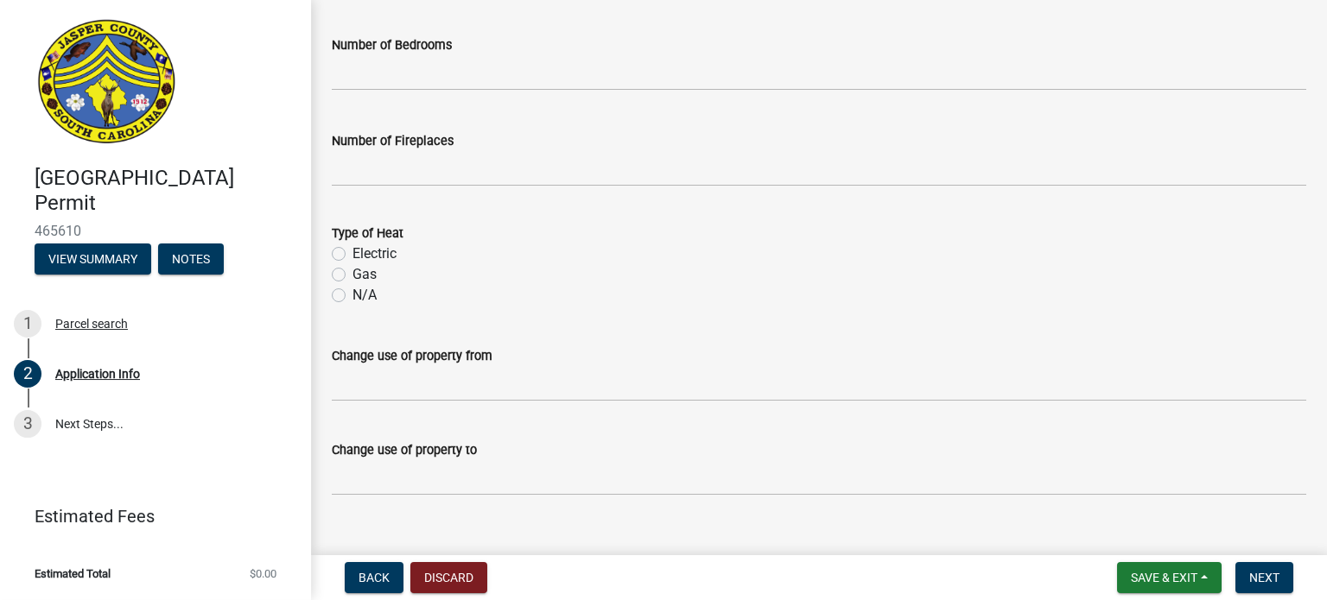
scroll to position [3013, 0]
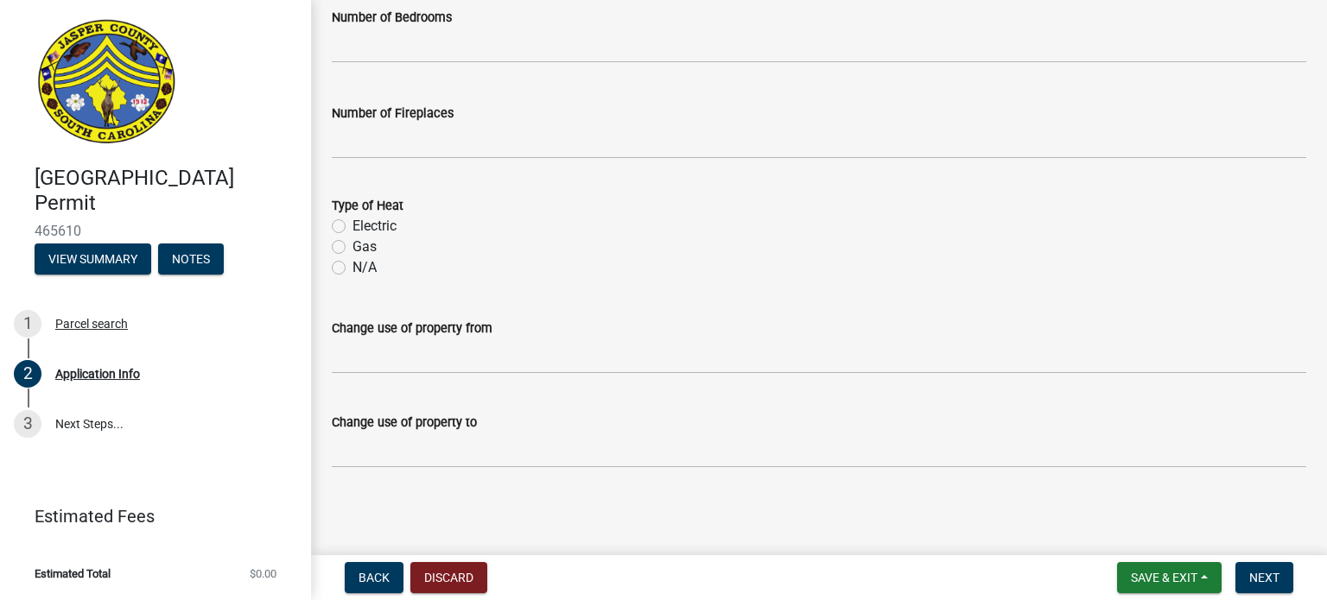
type input "1"
click at [352, 263] on label "N/A" at bounding box center [364, 267] width 24 height 21
click at [352, 263] on input "N/A" at bounding box center [357, 262] width 11 height 11
radio input "true"
click at [1258, 575] on span "Next" at bounding box center [1264, 578] width 30 height 14
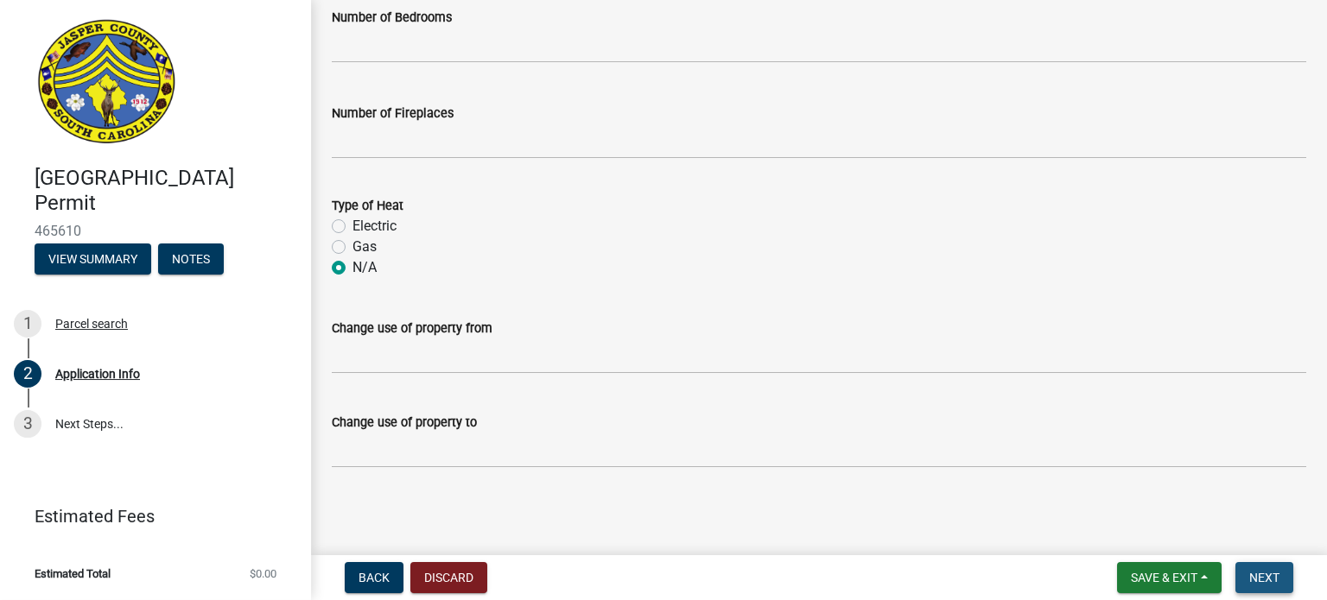
scroll to position [0, 0]
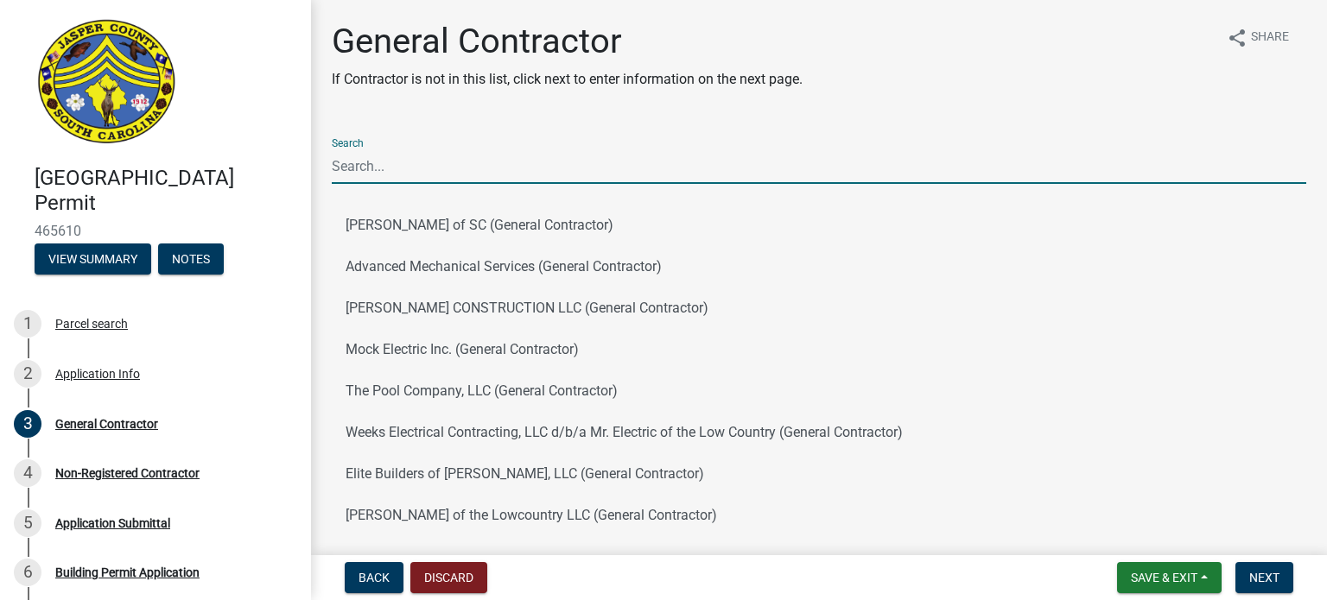
click at [390, 169] on input "Search" at bounding box center [819, 166] width 974 height 35
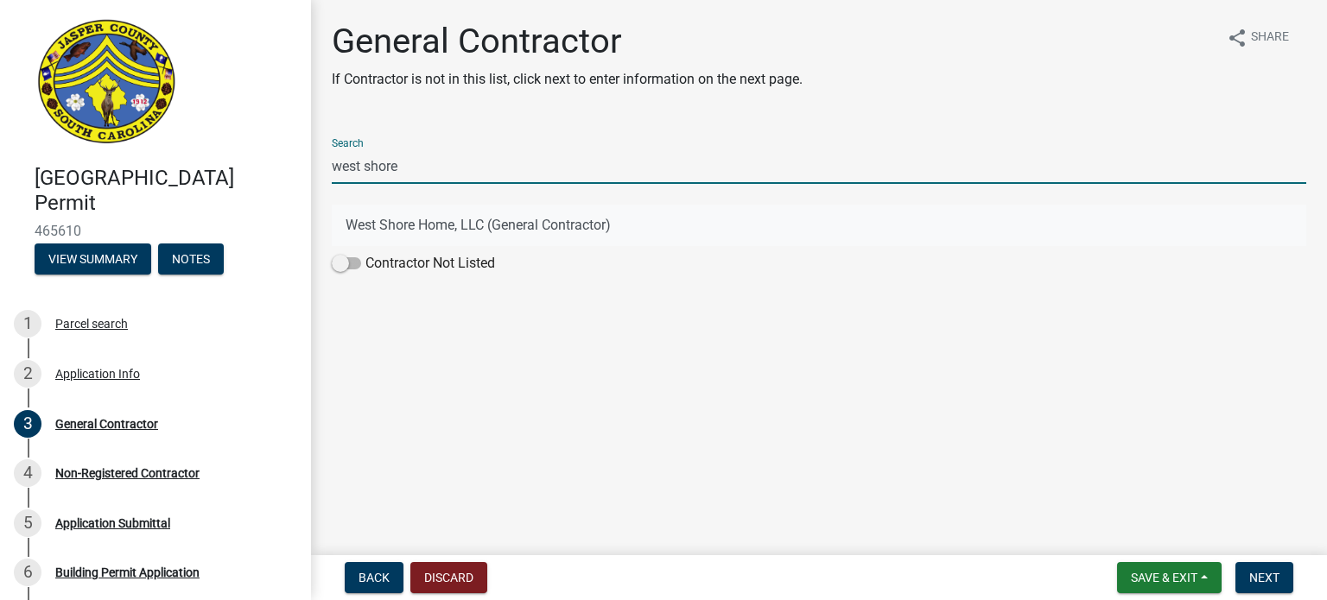
type input "west shore"
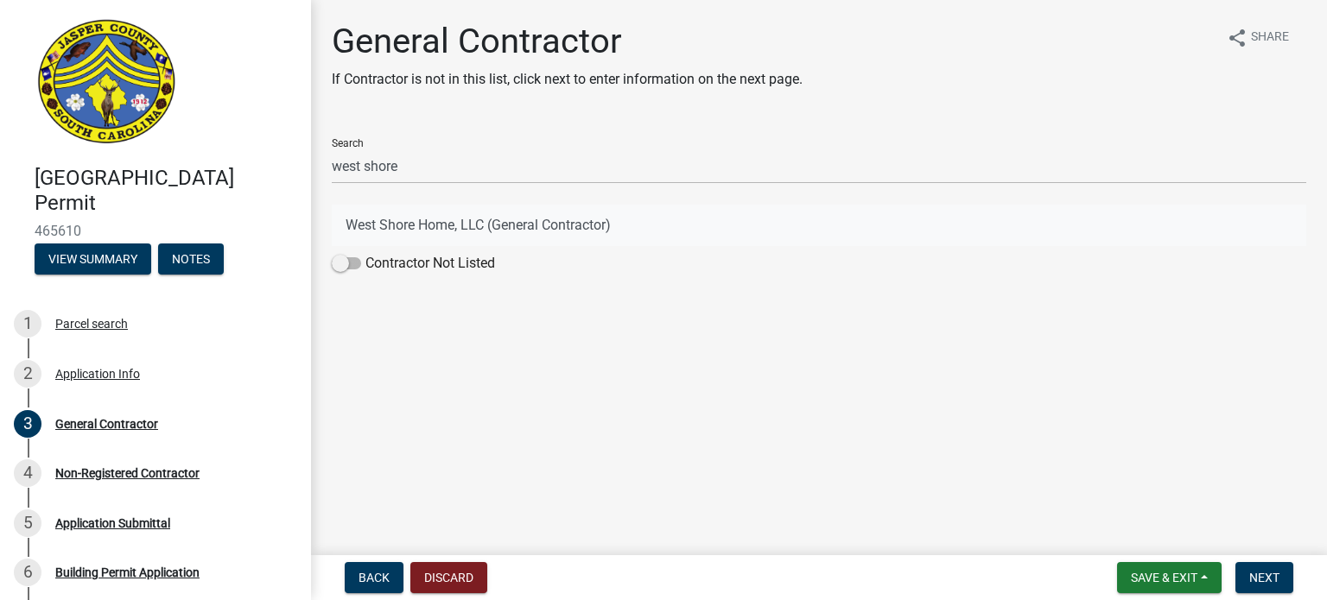
click at [420, 227] on button "West Shore Home, LLC (General Contractor)" at bounding box center [819, 225] width 974 height 41
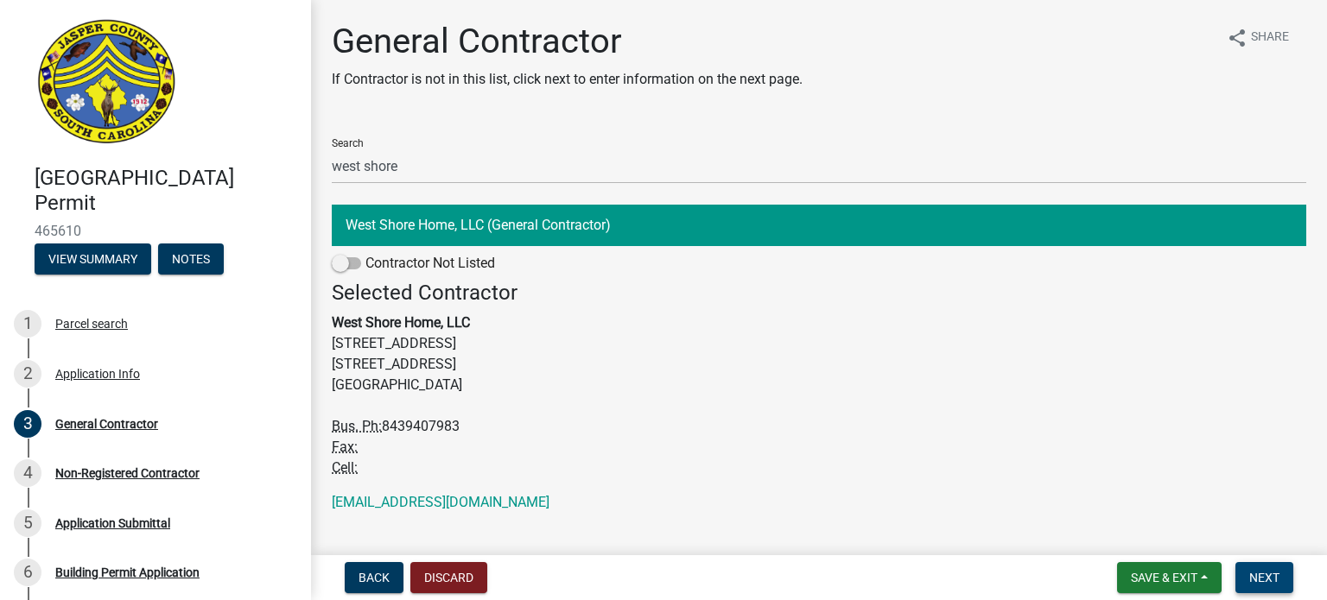
click at [1263, 581] on span "Next" at bounding box center [1264, 578] width 30 height 14
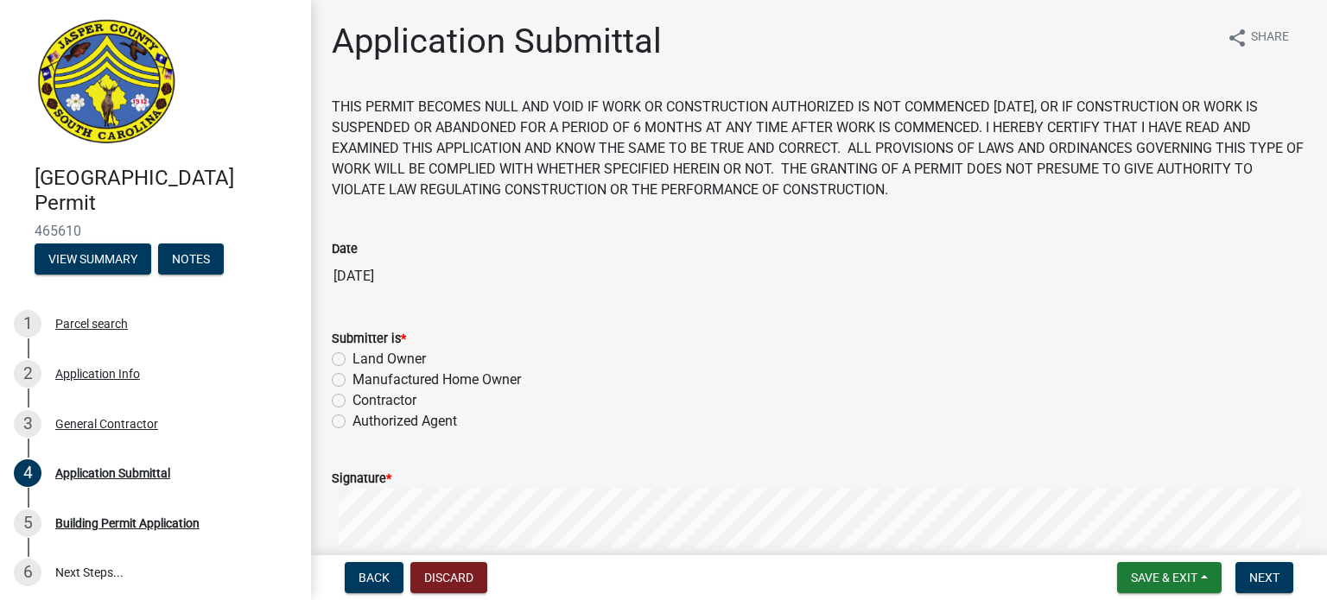
click at [352, 402] on label "Contractor" at bounding box center [384, 400] width 64 height 21
click at [352, 402] on input "Contractor" at bounding box center [357, 395] width 11 height 11
radio input "true"
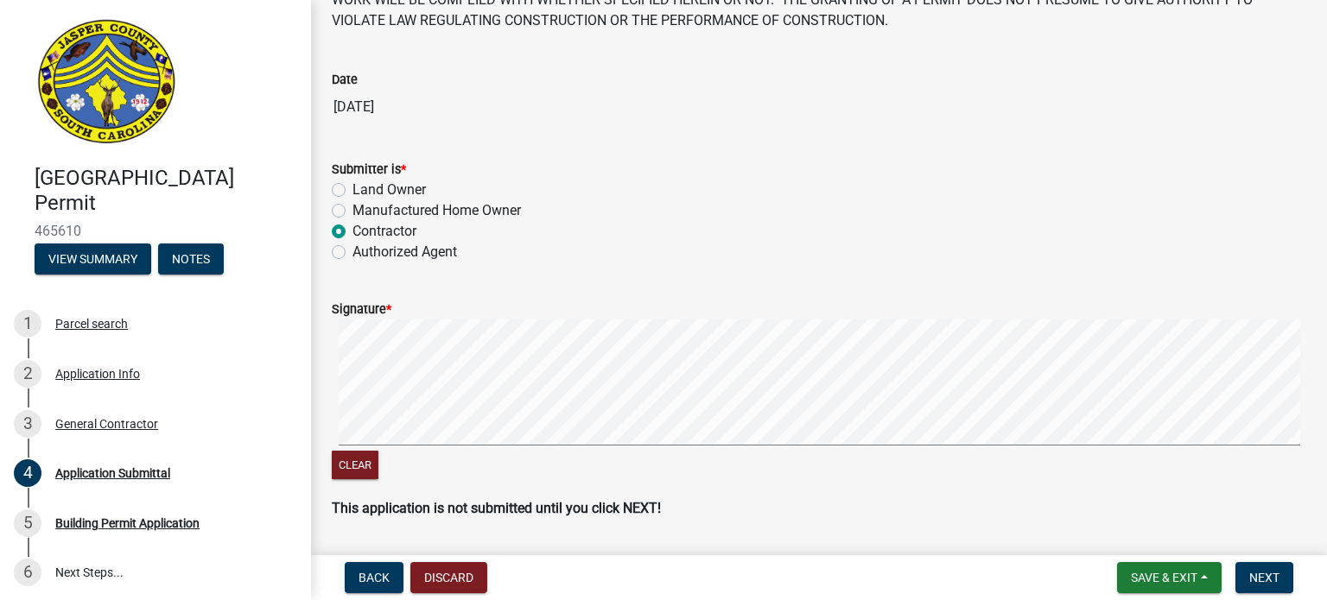
scroll to position [173, 0]
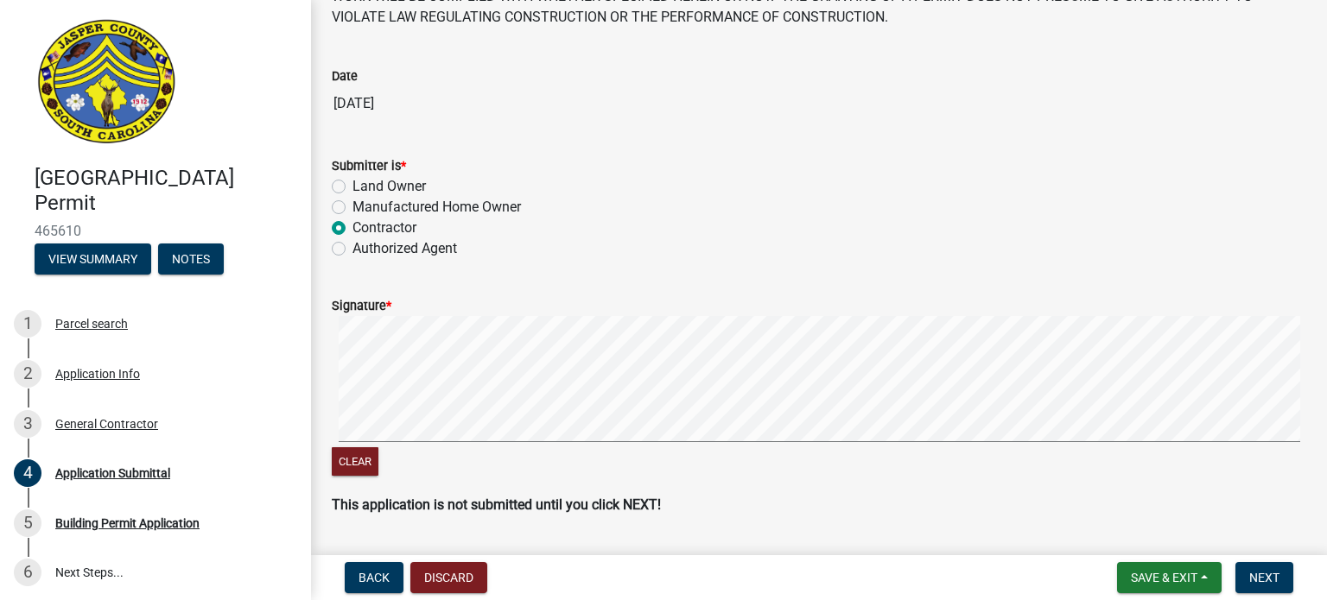
click at [483, 364] on form "Signature * Clear" at bounding box center [819, 377] width 974 height 205
click at [638, 456] on div "Clear" at bounding box center [819, 397] width 974 height 163
click at [1265, 580] on span "Next" at bounding box center [1264, 578] width 30 height 14
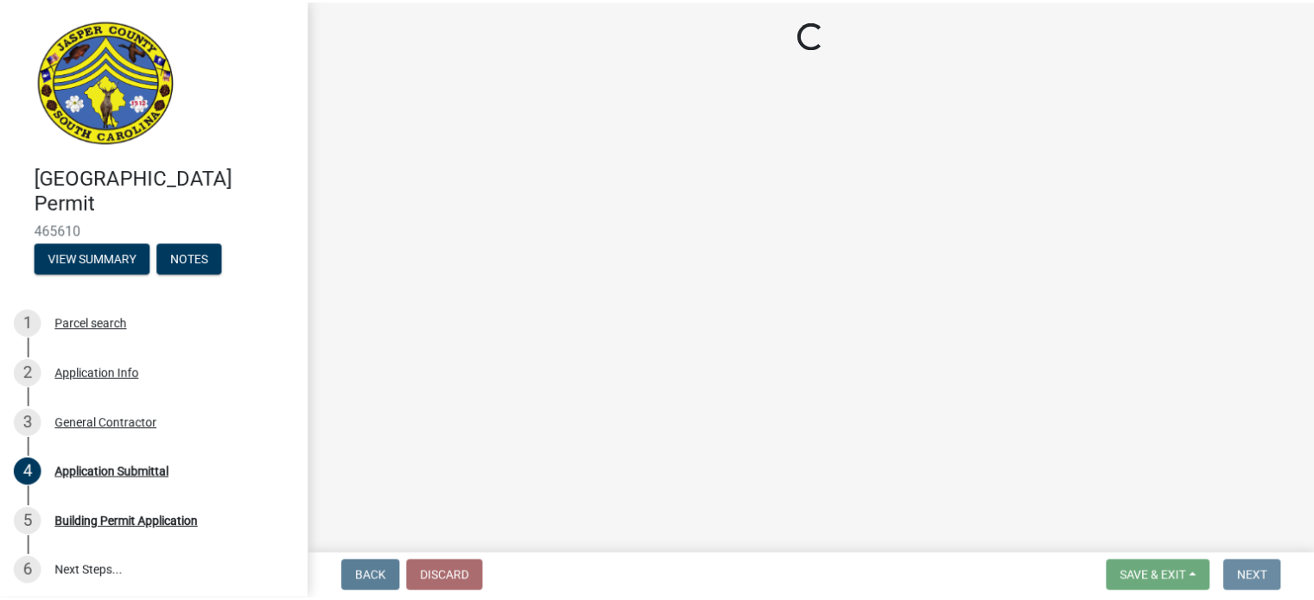
scroll to position [0, 0]
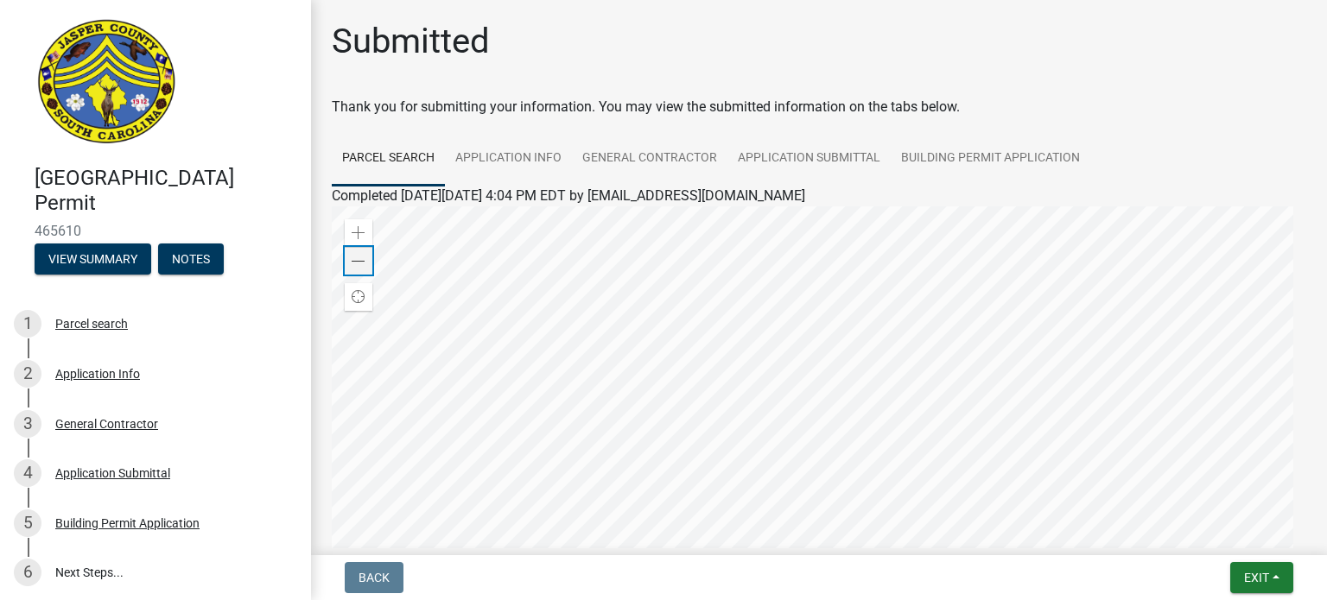
click at [359, 265] on span at bounding box center [359, 262] width 14 height 14
click at [1261, 574] on span "Exit" at bounding box center [1256, 578] width 25 height 14
click at [1228, 533] on button "Save & Exit" at bounding box center [1225, 532] width 138 height 41
